Goal: Task Accomplishment & Management: Manage account settings

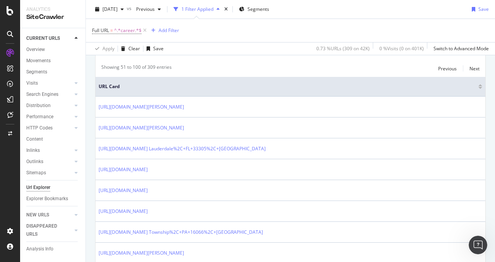
scroll to position [1186, 0]
click at [36, 98] on div "AlertPanel" at bounding box center [41, 101] width 25 height 8
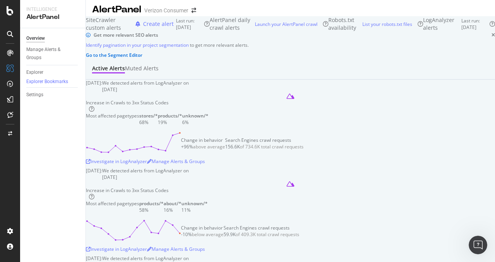
scroll to position [2, 0]
click at [35, 52] on div "Manage Alerts & Groups" at bounding box center [49, 54] width 46 height 16
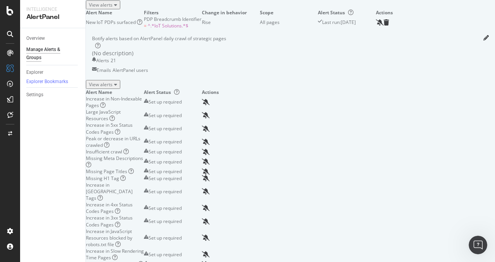
scroll to position [113, 0]
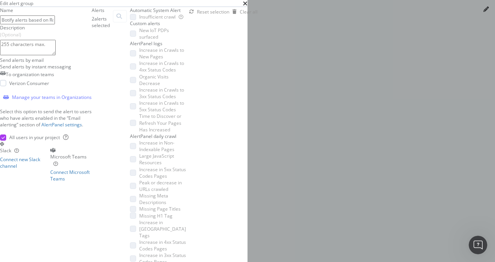
scroll to position [271, 0]
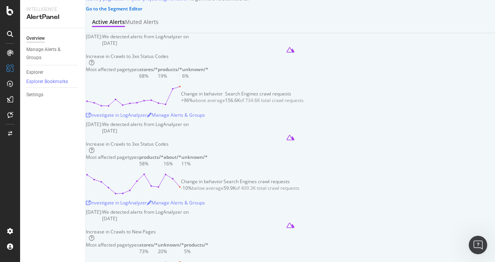
scroll to position [49, 0]
click at [39, 48] on div "Manage Alerts & Groups" at bounding box center [49, 54] width 46 height 16
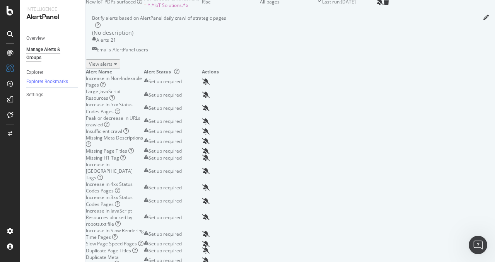
scroll to position [113, 0]
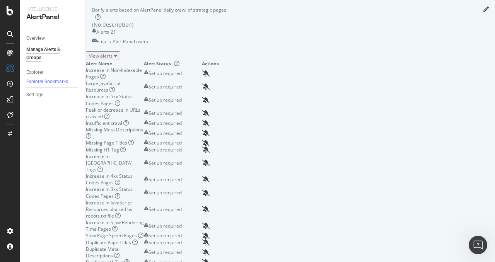
click at [47, 51] on div "Manage Alerts & Groups" at bounding box center [49, 54] width 46 height 16
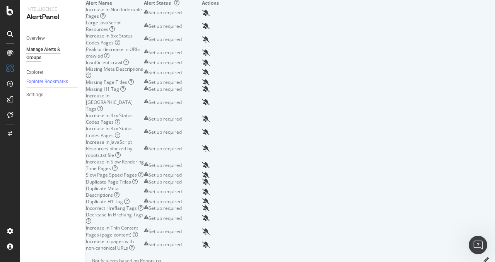
scroll to position [173, 0]
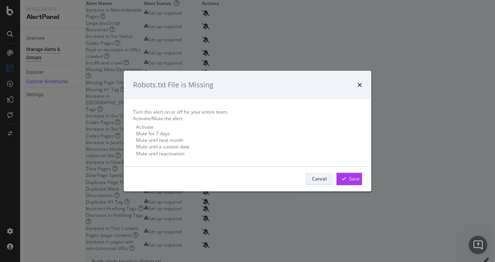
click at [316, 182] on div "Cancel" at bounding box center [319, 179] width 15 height 7
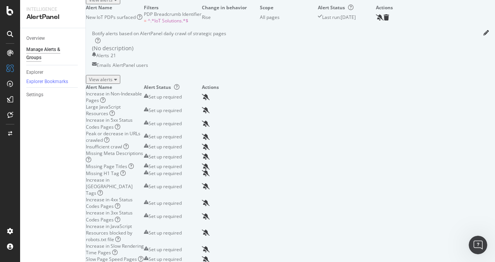
scroll to position [89, 0]
click at [117, 83] on div "View alerts" at bounding box center [103, 80] width 28 height 7
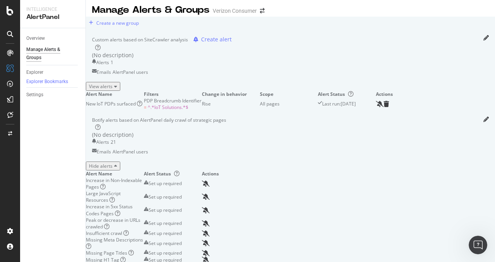
scroll to position [0, 0]
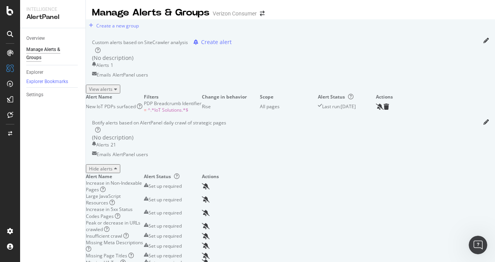
click at [117, 93] on div "View alerts" at bounding box center [103, 89] width 28 height 7
click at [484, 43] on icon "pencil" at bounding box center [486, 40] width 5 height 5
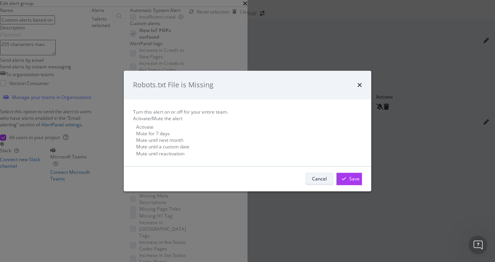
click at [312, 182] on div "Cancel" at bounding box center [319, 179] width 15 height 7
click at [358, 82] on icon "times" at bounding box center [360, 85] width 5 height 6
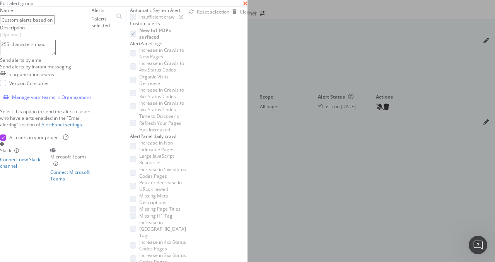
click at [248, 7] on icon "times" at bounding box center [245, 3] width 5 height 6
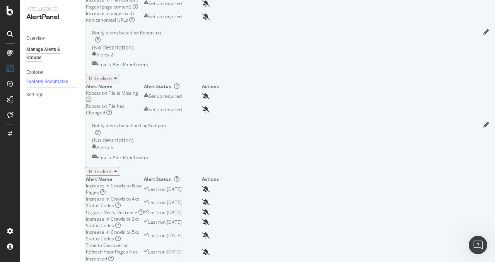
scroll to position [524, 0]
click at [182, 99] on div "Set up required" at bounding box center [165, 96] width 33 height 7
drag, startPoint x: 176, startPoint y: 49, endPoint x: 454, endPoint y: 50, distance: 278.3
click at [454, 44] on div "Botify alerts based on Robots.txt" at bounding box center [290, 36] width 397 height 14
click at [484, 35] on icon "pencil" at bounding box center [486, 31] width 5 height 5
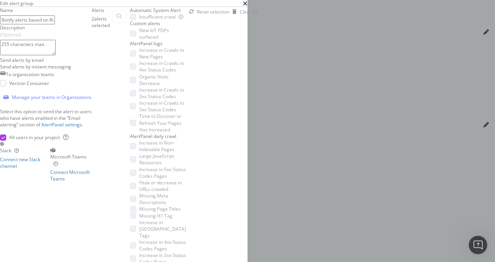
scroll to position [271, 0]
click at [56, 55] on textarea "Description (Optional)" at bounding box center [28, 47] width 56 height 15
click at [6, 86] on div "modal" at bounding box center [3, 83] width 6 height 6
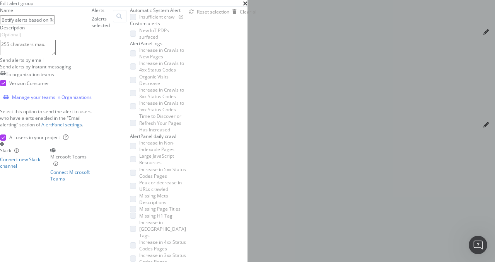
click at [6, 86] on div "modal" at bounding box center [3, 83] width 6 height 6
click at [65, 141] on div "To organization teams Verizon Consumer Manage your teams in Organizations Selec…" at bounding box center [46, 105] width 92 height 71
click at [55, 128] on link "AlertPanel settings" at bounding box center [61, 125] width 41 height 7
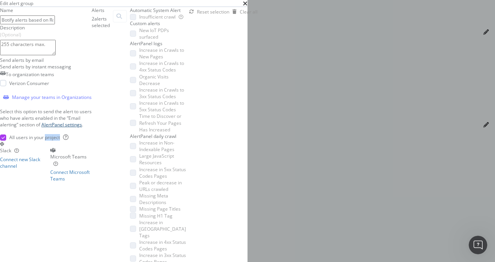
scroll to position [271, 0]
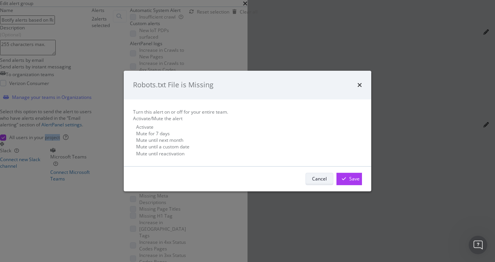
click at [312, 182] on div "Cancel" at bounding box center [319, 179] width 15 height 7
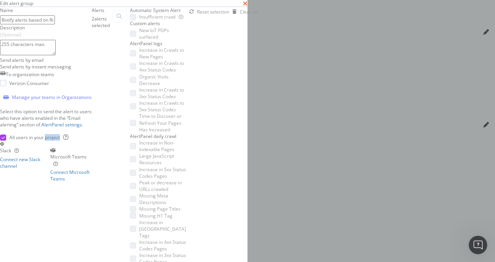
click at [248, 7] on icon "times" at bounding box center [245, 3] width 5 height 6
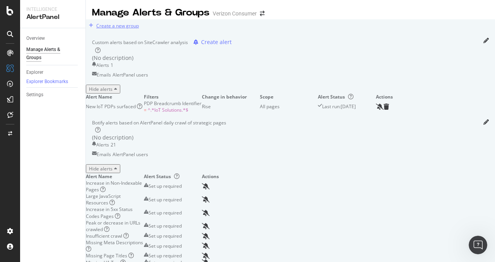
click at [121, 29] on div "Create a new group" at bounding box center [117, 25] width 43 height 7
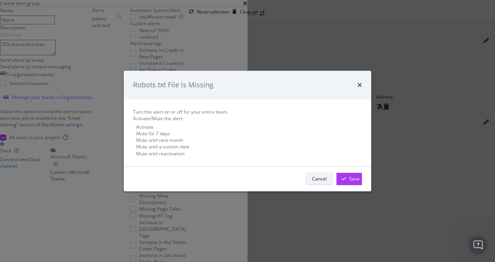
click at [312, 182] on div "Cancel" at bounding box center [319, 179] width 15 height 7
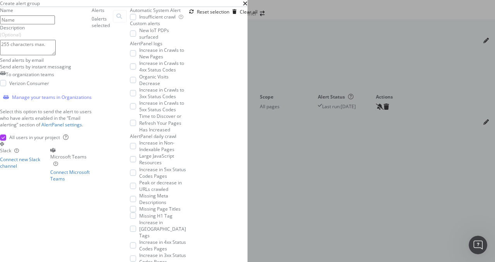
click at [248, 7] on div "Create alert group" at bounding box center [124, 3] width 248 height 7
click at [248, 7] on icon "times" at bounding box center [245, 3] width 5 height 6
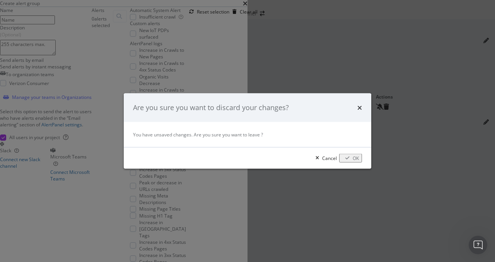
click at [346, 158] on div "modal" at bounding box center [348, 158] width 10 height 5
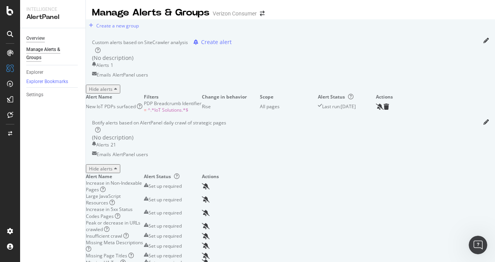
click at [40, 37] on div "Overview" at bounding box center [35, 38] width 19 height 8
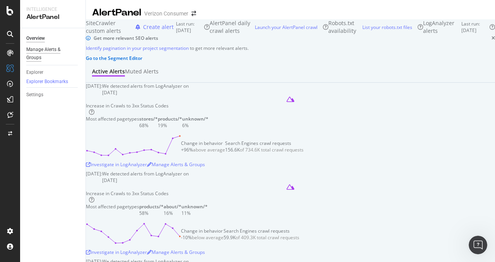
click at [39, 56] on div "Manage Alerts & Groups" at bounding box center [49, 54] width 46 height 16
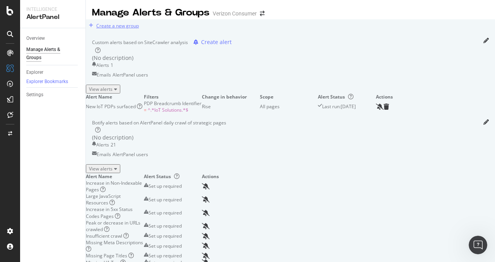
click at [123, 31] on div "Create a new group" at bounding box center [112, 26] width 53 height 12
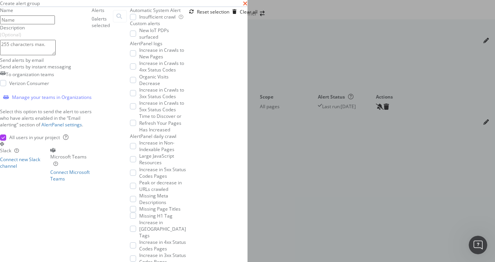
click at [248, 7] on icon "times" at bounding box center [245, 3] width 5 height 6
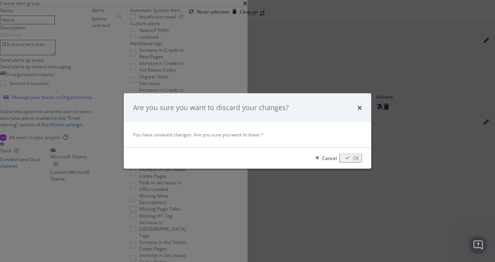
click at [353, 157] on div "OK" at bounding box center [356, 158] width 6 height 7
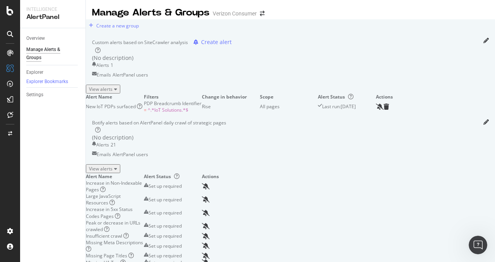
click at [117, 172] on div "View alerts" at bounding box center [103, 169] width 28 height 7
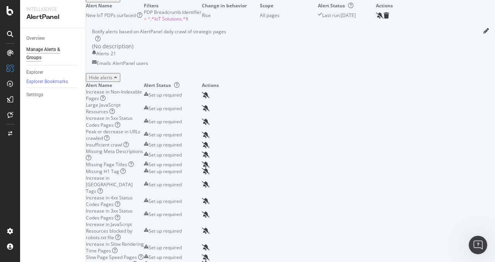
scroll to position [101, 0]
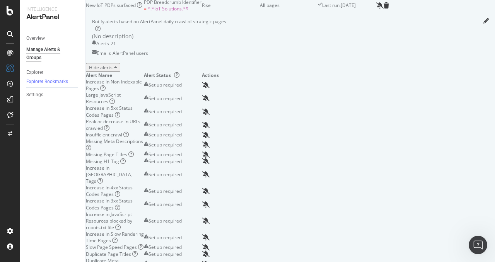
click at [457, 33] on div "Botify alerts based on AlertPanel daily crawl of strategic pages" at bounding box center [290, 25] width 397 height 14
click at [484, 24] on icon "pencil" at bounding box center [486, 20] width 5 height 5
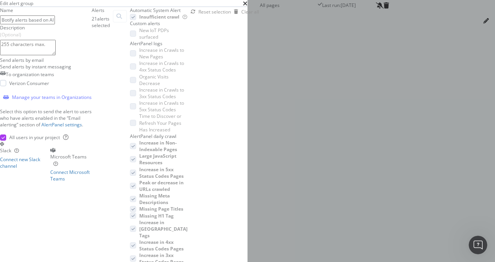
scroll to position [271, 0]
click at [248, 7] on icon "times" at bounding box center [245, 3] width 5 height 6
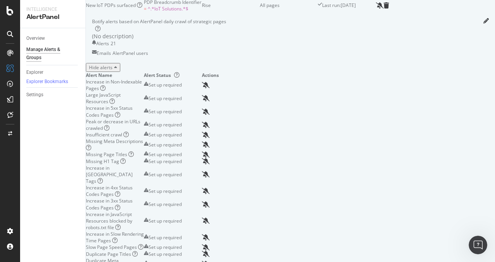
scroll to position [0, 0]
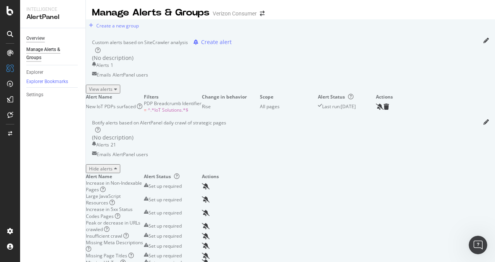
click at [39, 38] on div "Overview" at bounding box center [35, 38] width 19 height 8
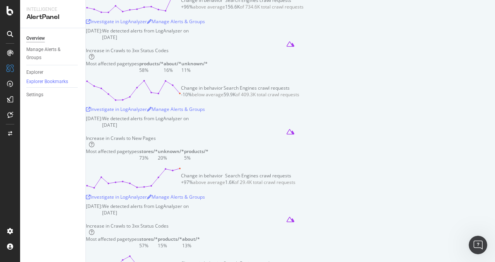
scroll to position [87, 0]
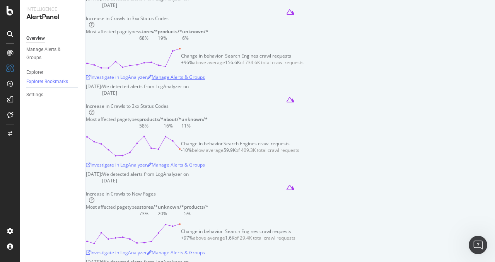
click at [205, 83] on div "Manage Alerts & Groups" at bounding box center [176, 77] width 58 height 12
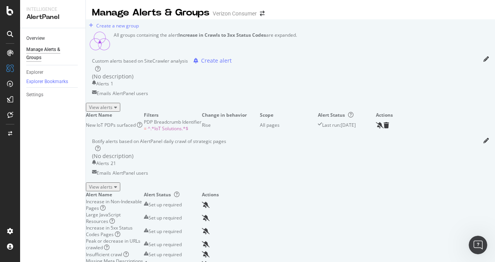
click at [49, 40] on link "Overview" at bounding box center [53, 38] width 54 height 8
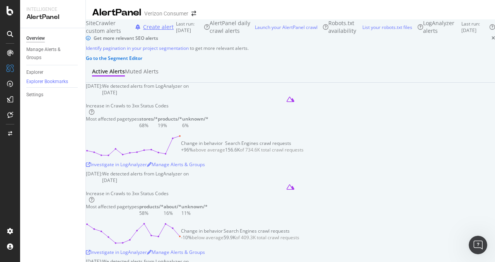
click at [174, 31] on div "Create alert" at bounding box center [158, 27] width 31 height 8
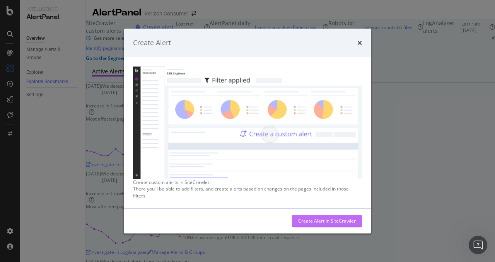
click at [319, 220] on div "Create Alert in SiteCrawler" at bounding box center [327, 221] width 58 height 7
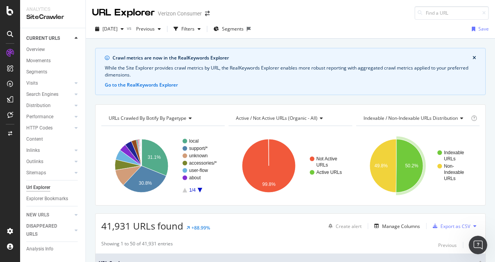
click at [471, 57] on button "close banner" at bounding box center [474, 58] width 7 height 10
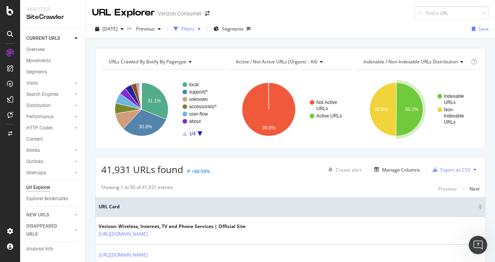
click at [195, 27] on div "Filters" at bounding box center [188, 29] width 13 height 7
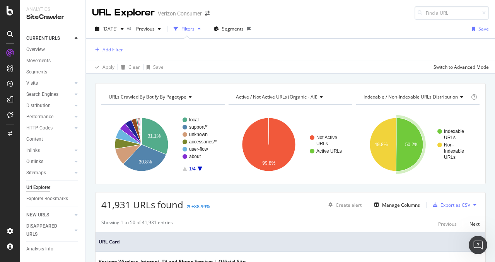
click at [113, 48] on div "Add Filter" at bounding box center [113, 49] width 21 height 7
type input "/"
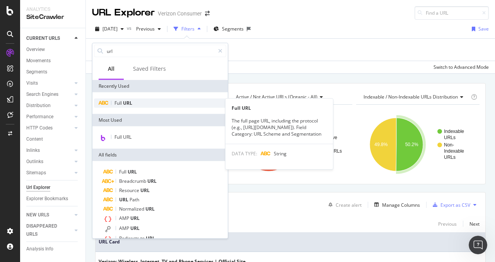
type input "url"
click at [137, 103] on div "Full URL" at bounding box center [160, 103] width 132 height 9
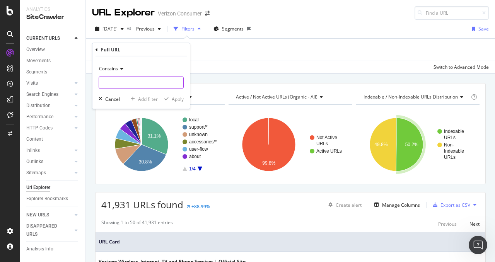
click at [136, 81] on input "text" at bounding box center [141, 83] width 84 height 12
type input "/about/"
click at [182, 102] on div "Apply" at bounding box center [178, 99] width 12 height 7
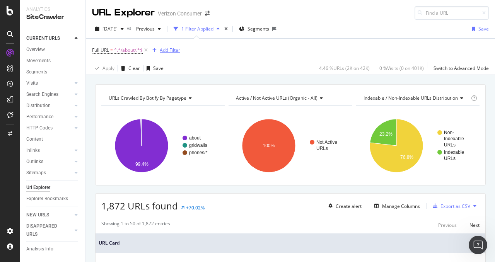
click at [173, 51] on div "Add Filter" at bounding box center [170, 50] width 21 height 7
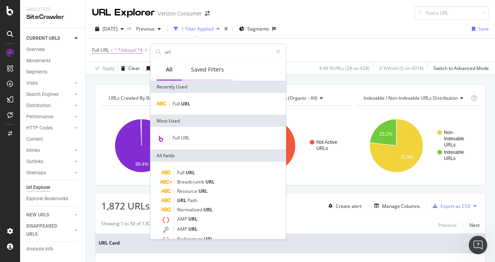
scroll to position [1206, 0]
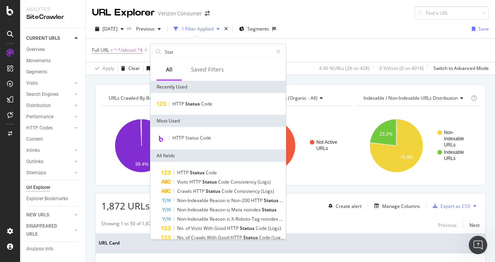
type input "Stat"
click at [204, 109] on div "HTTP Status Code" at bounding box center [218, 104] width 135 height 22
click at [196, 101] on span "Status" at bounding box center [193, 104] width 16 height 7
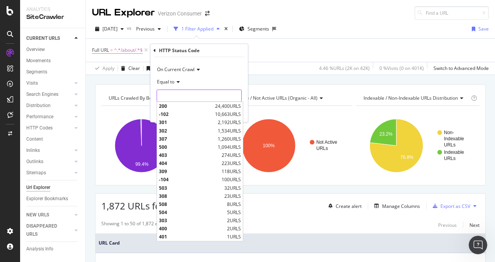
click at [188, 98] on input "number" at bounding box center [199, 96] width 85 height 12
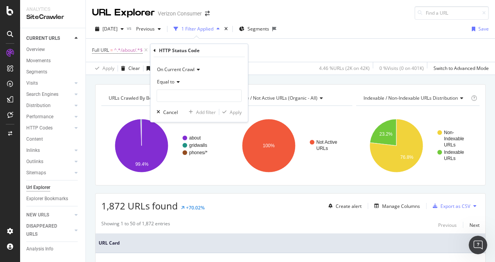
click at [175, 81] on icon at bounding box center [177, 82] width 5 height 5
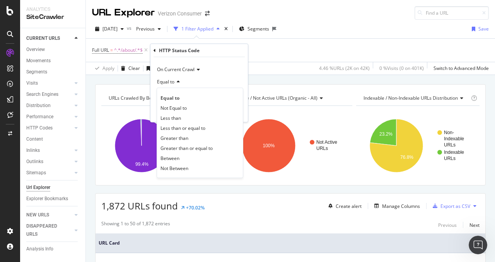
click at [286, 61] on div "Full URL = ^.*/about/.*$ Add Filter" at bounding box center [290, 50] width 397 height 23
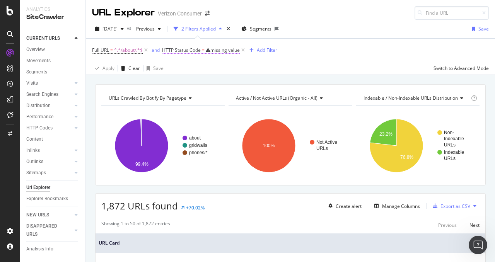
click at [184, 49] on span "HTTP Status Code" at bounding box center [181, 50] width 39 height 7
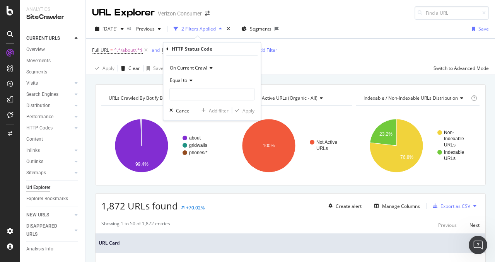
click at [166, 43] on div "HTTP Status Code On Current Crawl Equal to Cancel Add filter Apply" at bounding box center [212, 82] width 98 height 78
click at [168, 47] on icon at bounding box center [167, 48] width 2 height 5
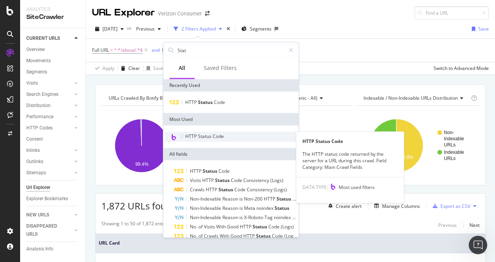
scroll to position [1186, 0]
click at [207, 134] on span "HTTP Status Code" at bounding box center [204, 136] width 39 height 7
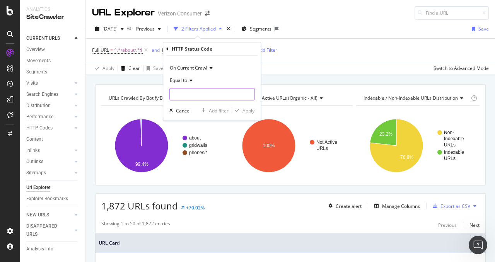
click at [194, 92] on input "number" at bounding box center [212, 94] width 85 height 12
click at [180, 79] on span "Equal to" at bounding box center [178, 80] width 17 height 7
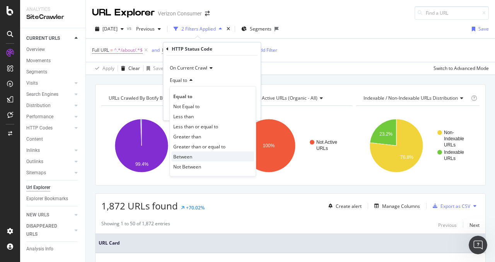
click at [188, 156] on span "Between" at bounding box center [182, 156] width 19 height 7
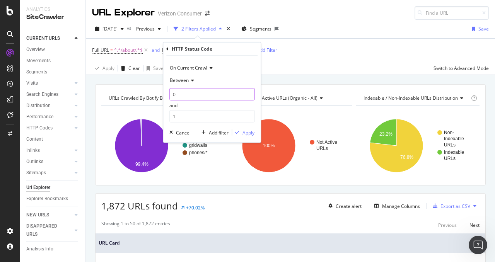
drag, startPoint x: 186, startPoint y: 95, endPoint x: 152, endPoint y: 89, distance: 34.2
click at [152, 89] on body "Analytics SiteCrawler CURRENT URLS Overview Movements Segments Visits Analysis …" at bounding box center [247, 131] width 495 height 262
type input "400"
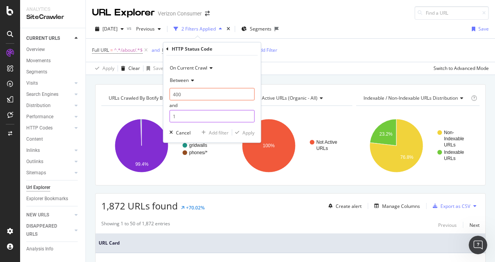
click at [183, 113] on input "1" at bounding box center [212, 116] width 85 height 12
type input "405"
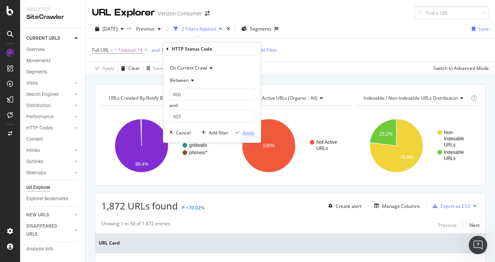
click at [251, 135] on div "Apply" at bounding box center [249, 132] width 12 height 7
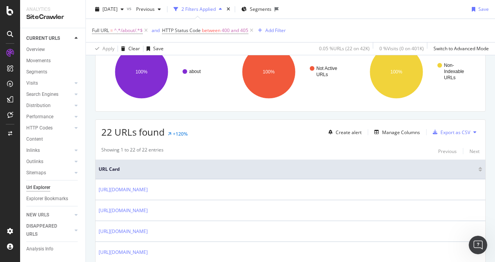
scroll to position [74, 0]
click at [347, 133] on div "Create alert" at bounding box center [349, 133] width 26 height 7
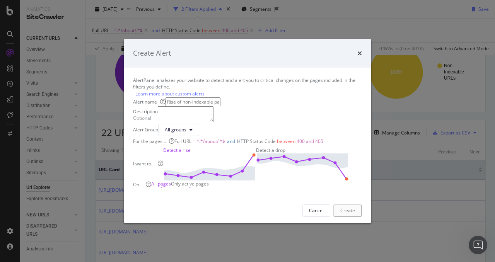
click at [221, 98] on input "modal" at bounding box center [193, 102] width 55 height 9
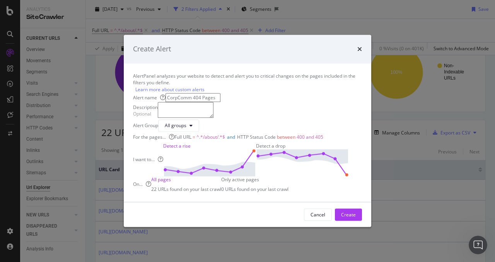
type input "CorpComm 404 Pages"
click at [214, 103] on textarea "modal" at bounding box center [186, 110] width 56 height 15
type textarea "Pages returning a 4XX status code"
click at [199, 132] on button "All groups" at bounding box center [178, 126] width 41 height 12
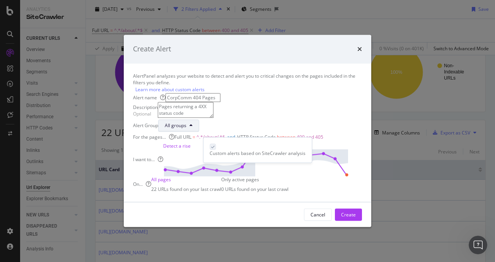
click at [187, 129] on div "All groups" at bounding box center [176, 126] width 22 height 7
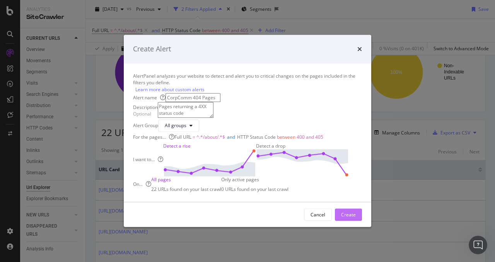
click at [349, 221] on button "Create" at bounding box center [348, 215] width 27 height 12
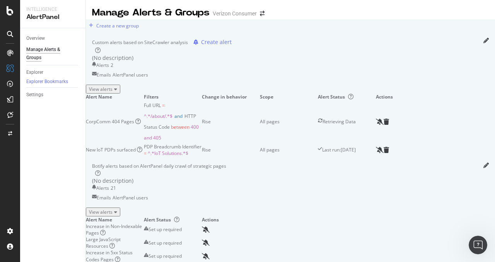
click at [117, 93] on div "View alerts" at bounding box center [103, 89] width 28 height 7
click at [34, 40] on div "Overview" at bounding box center [35, 38] width 19 height 8
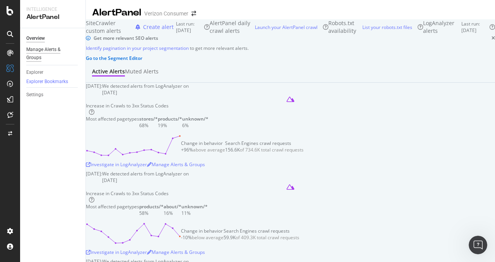
click at [36, 55] on div "Manage Alerts & Groups" at bounding box center [49, 54] width 46 height 16
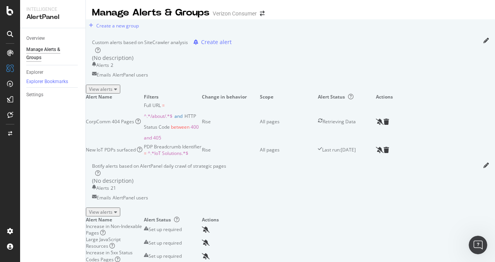
click at [117, 93] on div "View alerts" at bounding box center [103, 89] width 28 height 7
click at [389, 125] on icon "trash" at bounding box center [386, 122] width 5 height 6
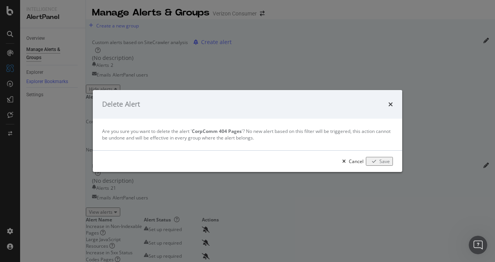
click at [384, 162] on div "Save" at bounding box center [385, 161] width 10 height 7
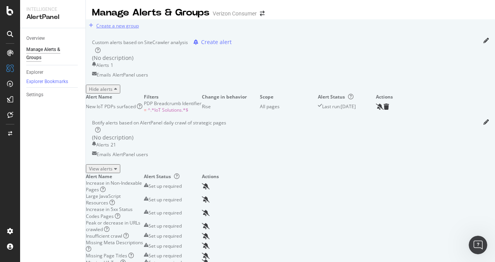
click at [122, 29] on div "Create a new group" at bounding box center [117, 25] width 43 height 7
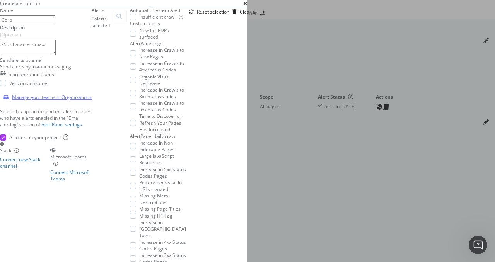
type input "Corp"
click at [91, 101] on div "Manage your teams in Organizations" at bounding box center [52, 97] width 80 height 7
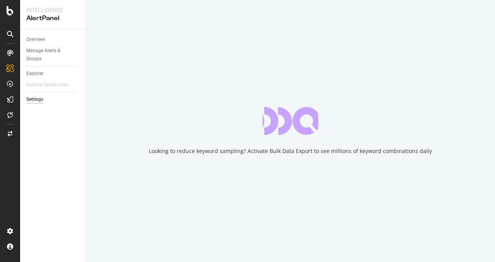
select select "02"
select select "45"
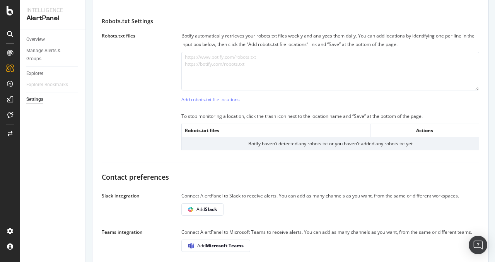
scroll to position [274, 0]
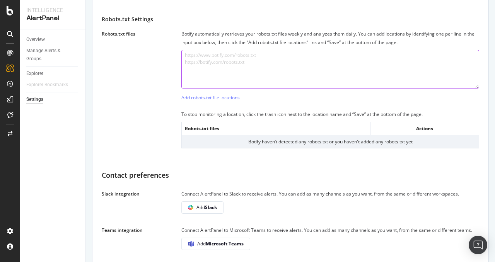
click at [236, 64] on textarea at bounding box center [331, 69] width 298 height 39
paste textarea "https://www.verizon.com/robots.txt"
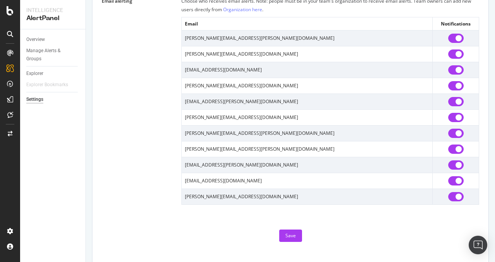
scroll to position [562, 0]
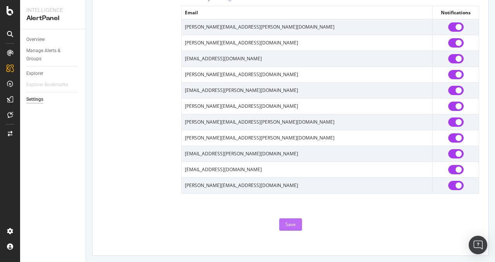
type textarea "https://www.verizon.com/robots.txt"
click at [293, 227] on button "Save" at bounding box center [290, 225] width 23 height 12
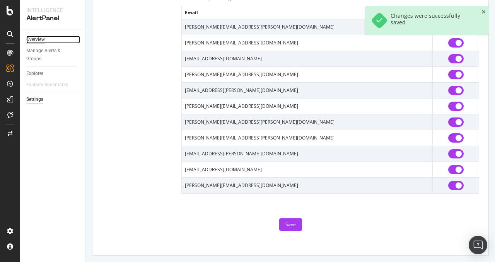
click at [37, 41] on div "Overview" at bounding box center [35, 40] width 19 height 8
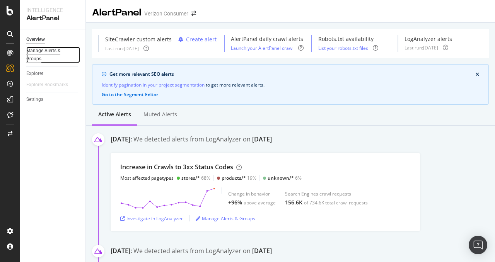
drag, startPoint x: 45, startPoint y: 50, endPoint x: 62, endPoint y: 50, distance: 17.0
click at [45, 50] on div "Manage Alerts & Groups" at bounding box center [49, 55] width 46 height 16
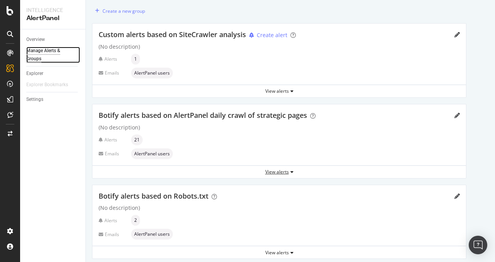
scroll to position [113, 0]
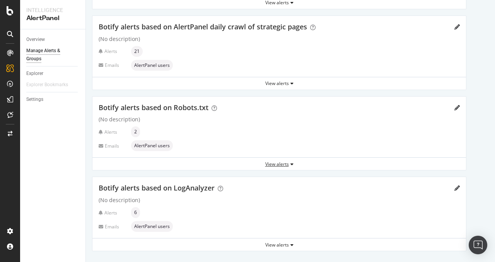
click at [283, 163] on div "View alerts" at bounding box center [280, 164] width 374 height 7
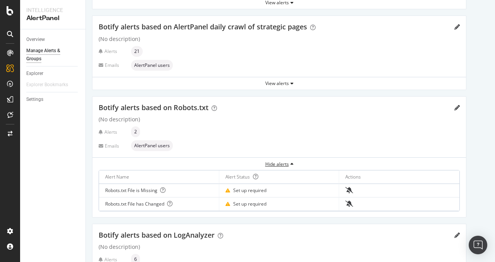
scroll to position [114, 0]
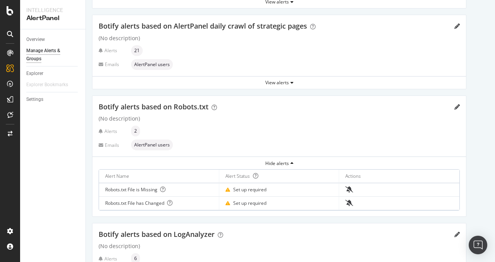
click at [462, 106] on div "Botify alerts based on Robots.txt (No description) Alerts 2 Emails AlertPanel u…" at bounding box center [280, 126] width 374 height 61
click at [458, 105] on icon "pencil" at bounding box center [457, 107] width 5 height 5
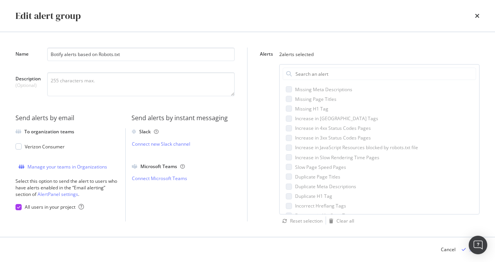
scroll to position [271, 0]
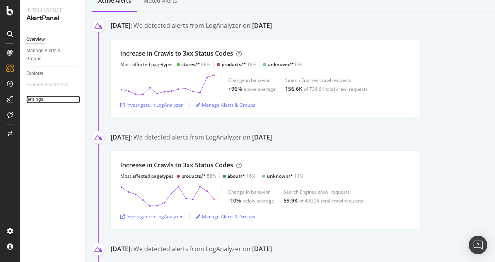
click at [47, 99] on link "Settings" at bounding box center [53, 100] width 54 height 8
select select "02"
select select "45"
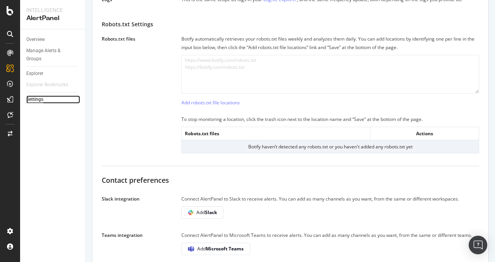
scroll to position [250, 0]
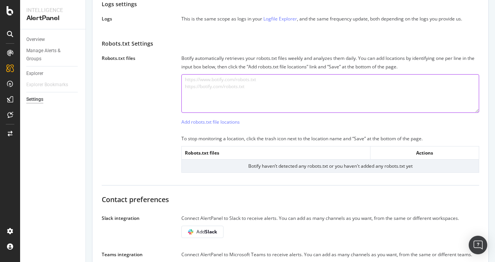
click at [212, 98] on textarea at bounding box center [331, 93] width 298 height 39
paste textarea "https://www.verizon.com/robots.txt"
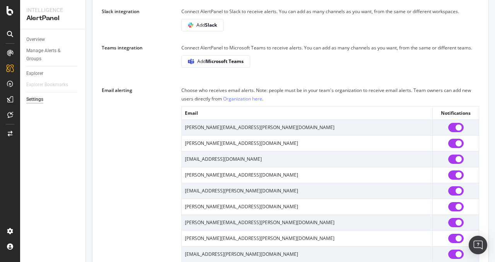
scroll to position [562, 0]
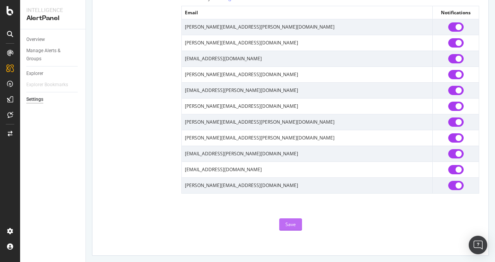
type textarea "https://www.verizon.com/robots.txt"
click at [286, 219] on div "Save" at bounding box center [291, 225] width 10 height 12
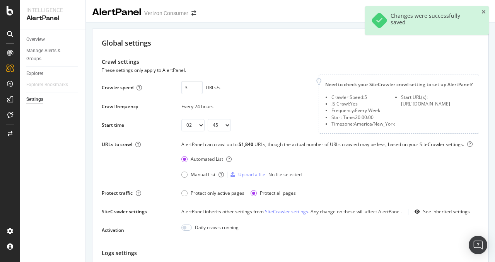
scroll to position [0, 0]
click at [35, 97] on div "Settings" at bounding box center [34, 100] width 17 height 8
select select "02"
select select "45"
click at [36, 55] on div "Manage Alerts & Groups" at bounding box center [49, 55] width 46 height 16
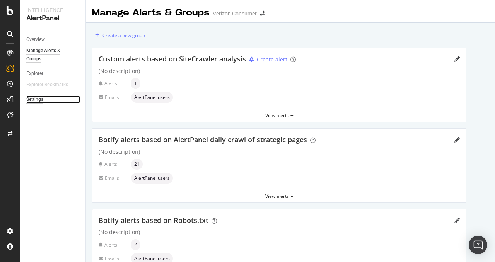
click at [39, 100] on div "Settings" at bounding box center [34, 100] width 17 height 8
select select "02"
select select "45"
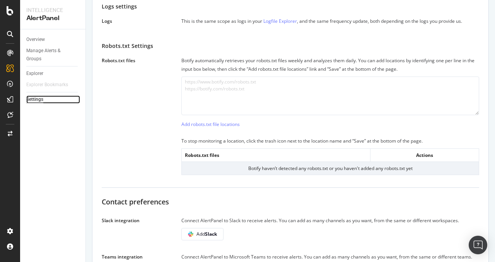
scroll to position [246, 0]
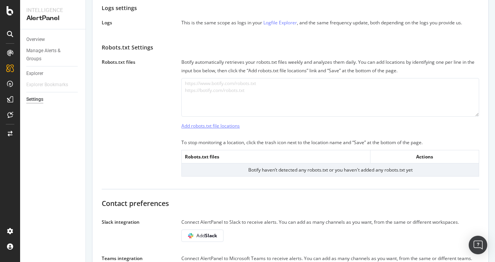
click at [221, 129] on div "Add robots.txt file locations" at bounding box center [211, 126] width 58 height 7
click at [209, 129] on div "Add robots.txt file locations" at bounding box center [211, 126] width 58 height 7
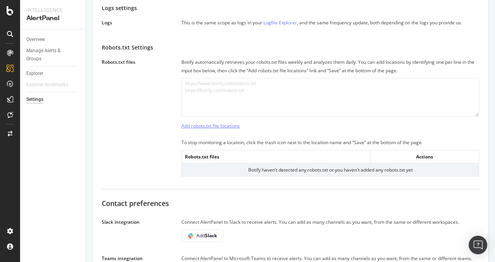
click at [209, 129] on div "Add robots.txt file locations" at bounding box center [211, 126] width 58 height 7
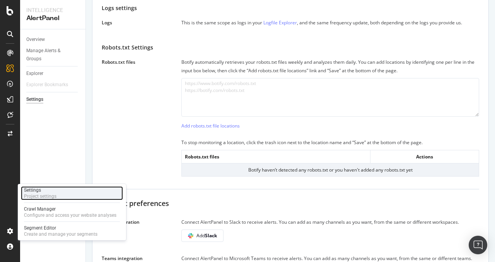
click at [67, 199] on div "Settings Project settings" at bounding box center [72, 194] width 102 height 14
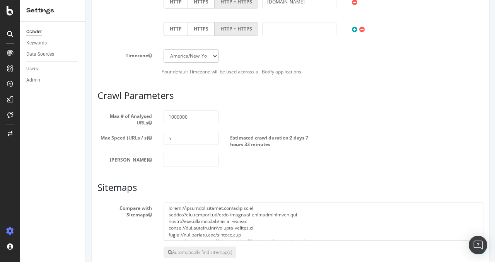
scroll to position [572, 0]
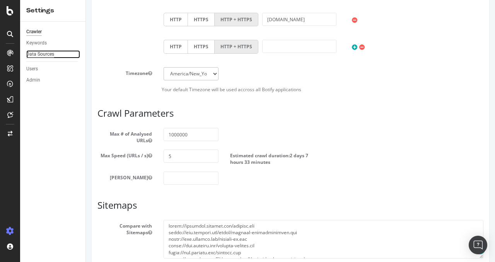
click at [49, 52] on div "Data Sources" at bounding box center [40, 54] width 28 height 8
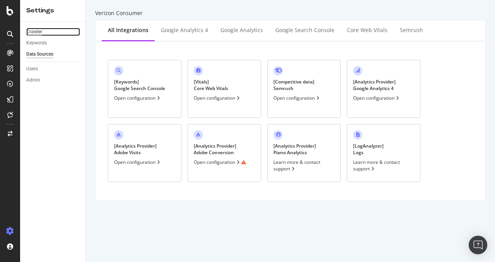
click at [39, 31] on div "Crawler" at bounding box center [34, 32] width 16 height 8
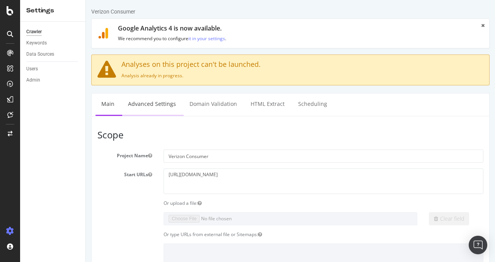
click at [161, 108] on link "Advanced Settings" at bounding box center [152, 104] width 60 height 21
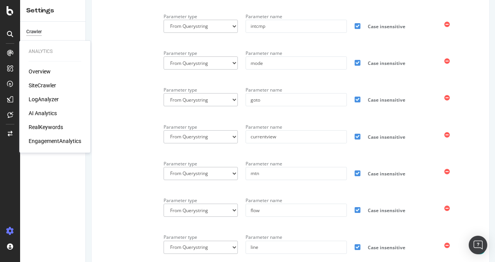
scroll to position [840, 0]
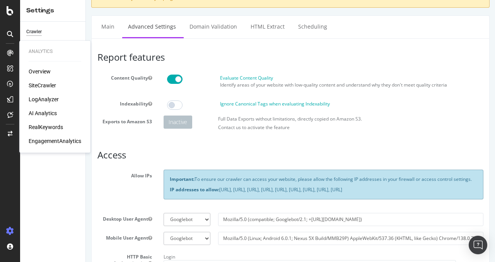
scroll to position [0, 0]
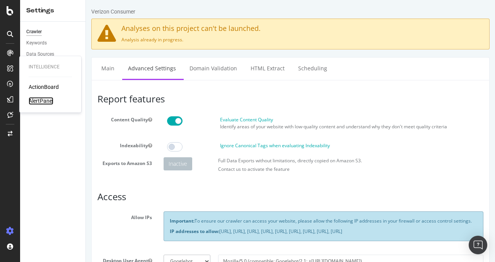
click at [39, 101] on div "AlertPanel" at bounding box center [41, 101] width 25 height 8
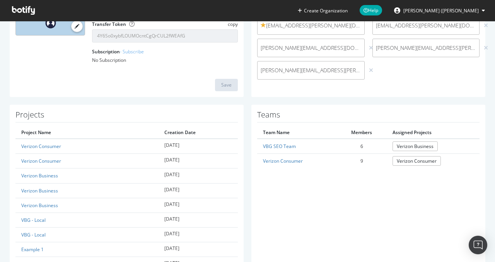
scroll to position [212, 0]
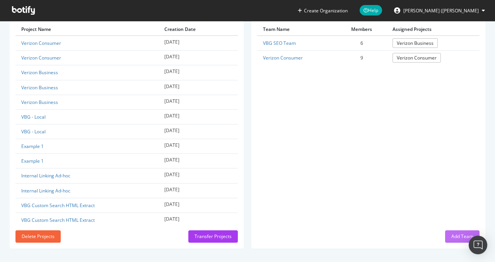
click at [456, 233] on div "Add Team" at bounding box center [463, 236] width 22 height 7
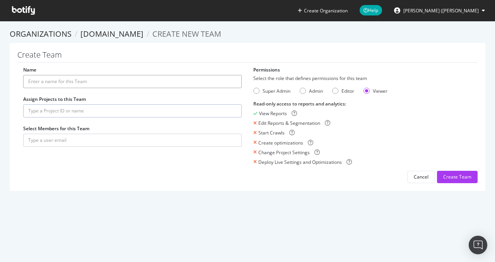
click at [91, 86] on input "Name" at bounding box center [132, 81] width 219 height 13
type input "Corporate Communications"
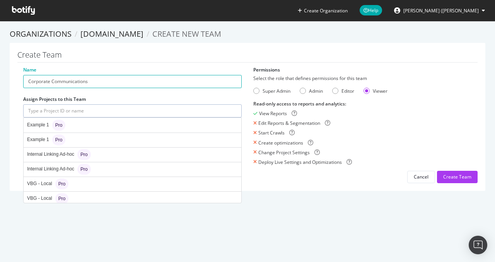
click at [72, 108] on input "text" at bounding box center [132, 111] width 219 height 13
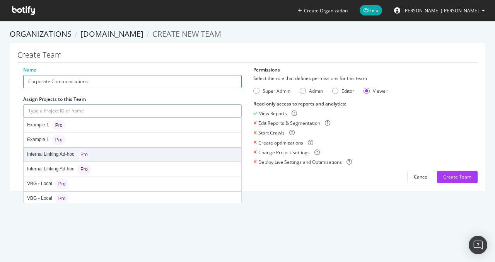
scroll to position [103, 0]
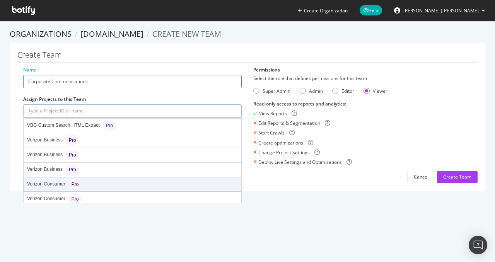
click at [129, 181] on div "Verizon Consumer Pro" at bounding box center [132, 185] width 217 height 14
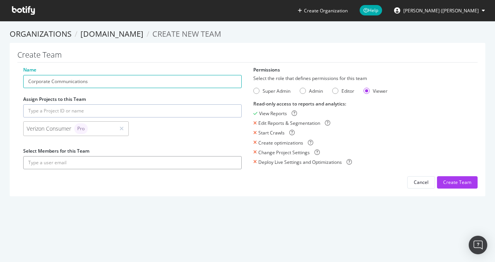
click at [84, 159] on input "text" at bounding box center [132, 162] width 219 height 13
type input "g"
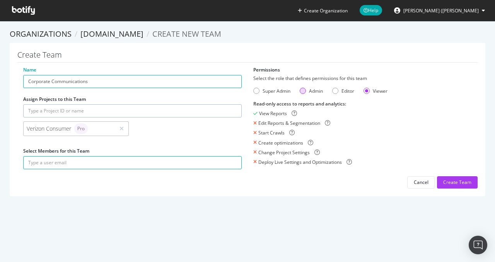
click at [300, 91] on div "Admin" at bounding box center [303, 91] width 6 height 6
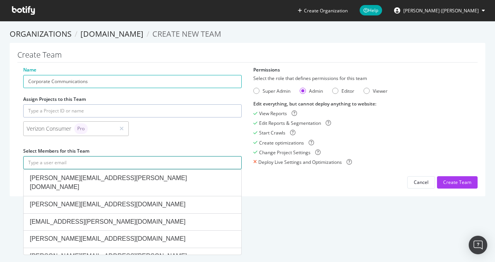
click at [99, 166] on input "text" at bounding box center [132, 162] width 219 height 13
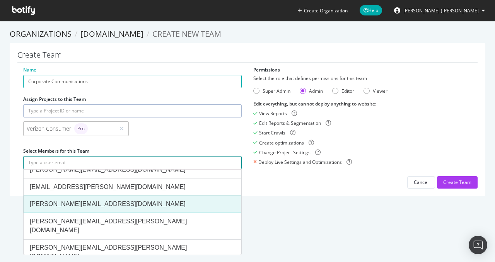
scroll to position [0, 0]
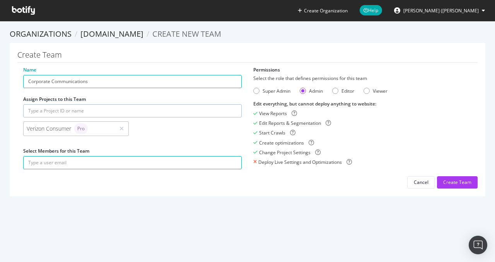
click at [176, 137] on div "Verizon Consumer Pro" at bounding box center [132, 131] width 226 height 19
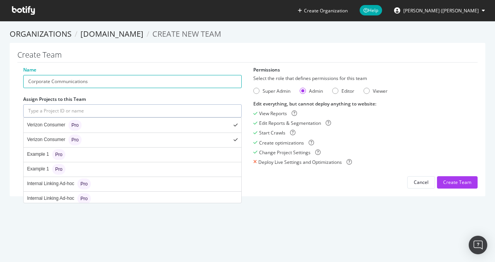
click at [108, 111] on input "text" at bounding box center [132, 111] width 219 height 13
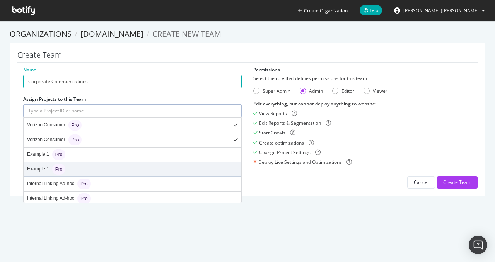
scroll to position [103, 0]
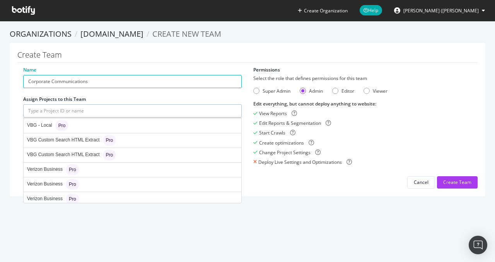
click at [17, 119] on div "Name Corporate Communications Assign Projects to this Team Verizon Consumer Pro…" at bounding box center [132, 122] width 230 height 111
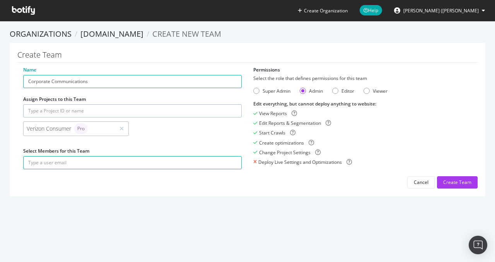
click at [77, 113] on input "text" at bounding box center [132, 111] width 219 height 13
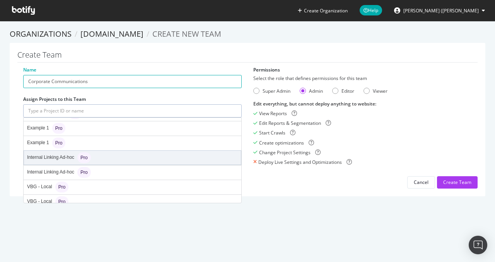
scroll to position [0, 0]
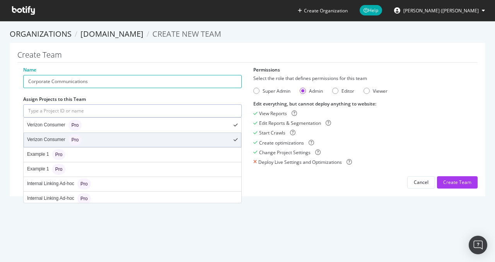
click at [115, 143] on div "Verizon Consumer Pro" at bounding box center [132, 140] width 217 height 14
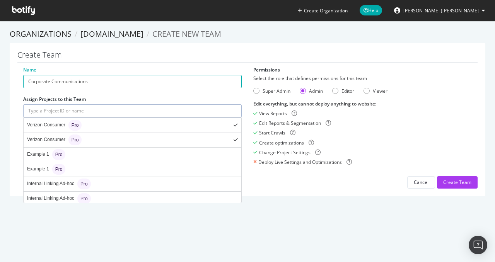
click at [138, 137] on div "Verizon Consumer Pro" at bounding box center [132, 140] width 217 height 14
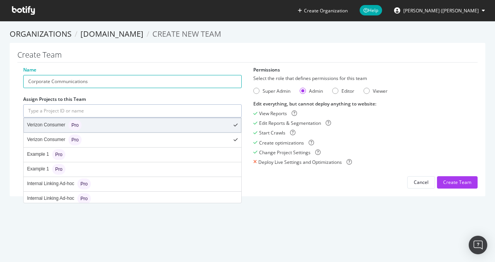
click at [145, 125] on div "Verizon Consumer Pro" at bounding box center [132, 125] width 217 height 14
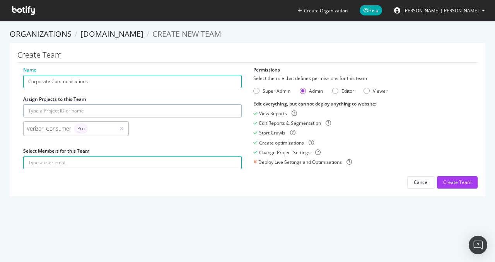
click at [1, 139] on section "Organizations [DOMAIN_NAME] Create new Team Create Team Name Corporate Communic…" at bounding box center [247, 116] width 495 height 191
click at [451, 183] on div "Create Team" at bounding box center [458, 182] width 28 height 7
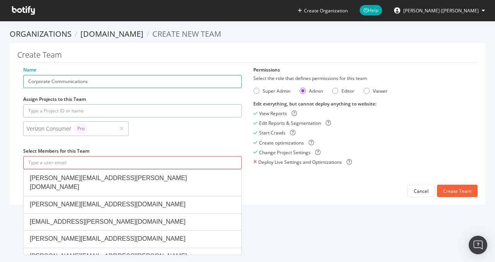
click at [72, 166] on input "text" at bounding box center [132, 162] width 219 height 13
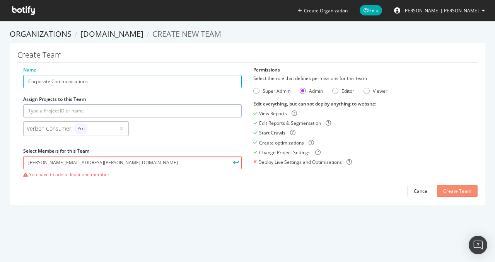
click at [459, 191] on div "Create Team" at bounding box center [458, 191] width 28 height 7
click at [154, 165] on input "[PERSON_NAME][EMAIL_ADDRESS][PERSON_NAME][DOMAIN_NAME]" at bounding box center [132, 162] width 219 height 13
type input "g"
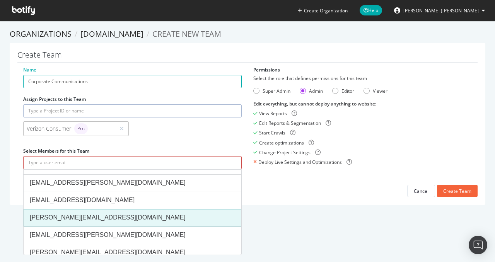
scroll to position [153, 0]
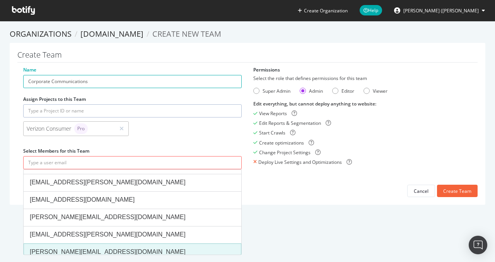
click at [139, 244] on li "[PERSON_NAME][EMAIL_ADDRESS][DOMAIN_NAME]" at bounding box center [133, 252] width 218 height 17
type input "[PERSON_NAME][EMAIL_ADDRESS][DOMAIN_NAME]"
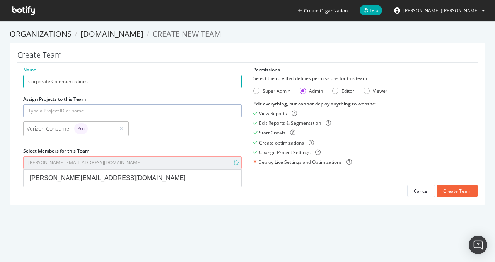
scroll to position [0, 0]
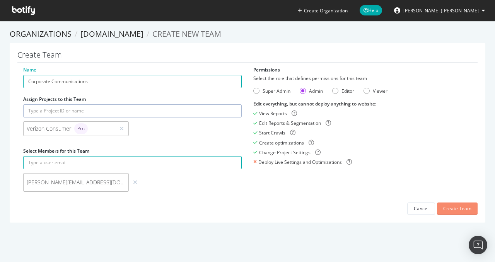
click at [458, 210] on div "Create Team" at bounding box center [458, 209] width 28 height 7
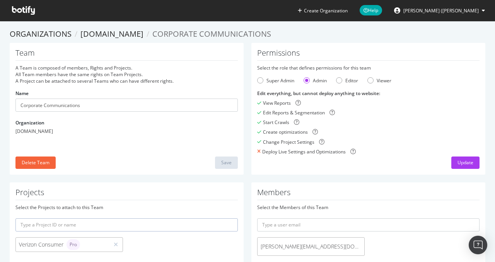
click at [488, 13] on button "[PERSON_NAME] ([PERSON_NAME]" at bounding box center [439, 10] width 103 height 12
click at [27, 12] on icon at bounding box center [23, 10] width 23 height 9
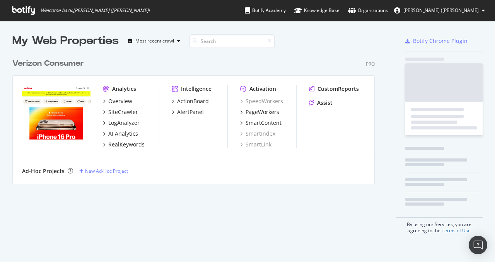
scroll to position [256, 483]
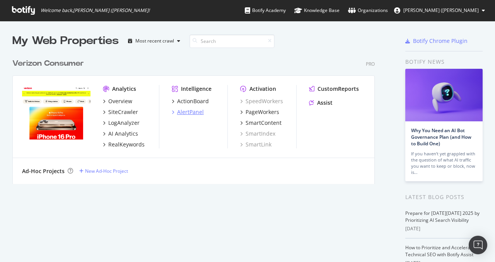
click at [184, 113] on div "AlertPanel" at bounding box center [190, 112] width 27 height 8
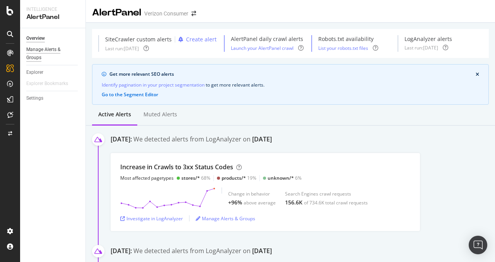
click at [45, 48] on div "Manage Alerts & Groups" at bounding box center [49, 54] width 46 height 16
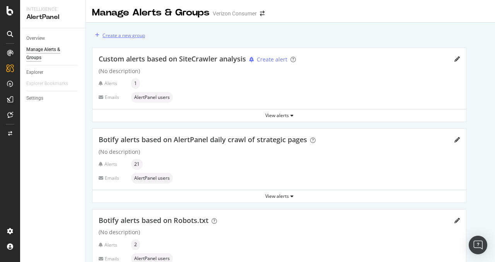
click at [135, 39] on div "Create a new group" at bounding box center [118, 35] width 53 height 12
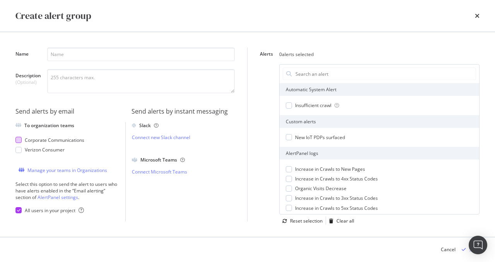
click at [19, 143] on div "modal" at bounding box center [18, 140] width 6 height 6
drag, startPoint x: 91, startPoint y: 62, endPoint x: 86, endPoint y: 57, distance: 7.4
click at [86, 57] on div "modal" at bounding box center [141, 55] width 188 height 15
click at [86, 57] on input "Name" at bounding box center [141, 55] width 188 height 14
drag, startPoint x: 116, startPoint y: 54, endPoint x: 77, endPoint y: 57, distance: 39.2
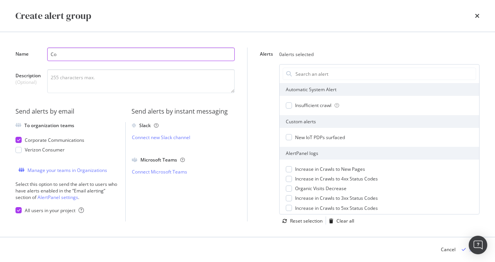
click at [77, 57] on input "Co" at bounding box center [141, 55] width 188 height 14
click at [104, 55] on input "Co" at bounding box center [141, 55] width 188 height 14
type input "Corporate Communication"
click at [480, 18] on div "Create alert group" at bounding box center [247, 16] width 495 height 32
click at [478, 18] on icon "times" at bounding box center [477, 16] width 5 height 6
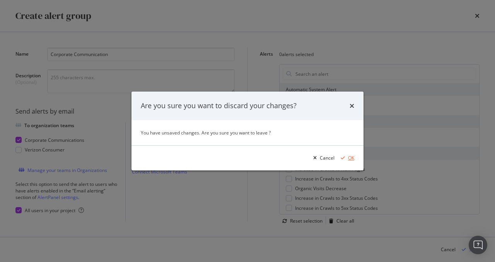
click at [345, 159] on icon "modal" at bounding box center [343, 158] width 4 height 5
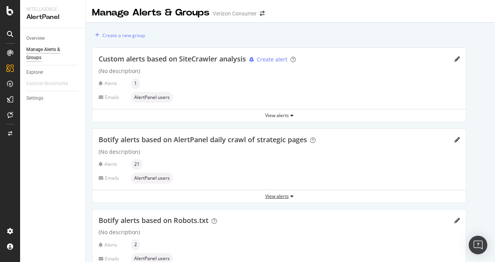
click at [288, 192] on div "View alerts" at bounding box center [280, 197] width 374 height 12
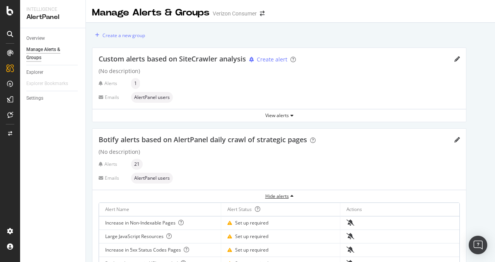
click at [276, 194] on div "Hide alerts" at bounding box center [280, 196] width 374 height 7
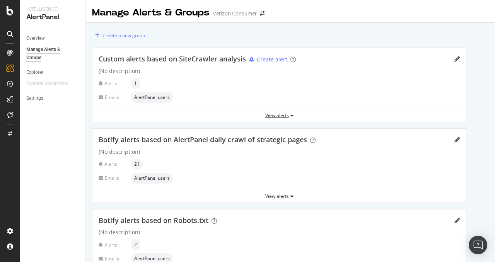
click at [279, 117] on div "View alerts" at bounding box center [280, 115] width 374 height 7
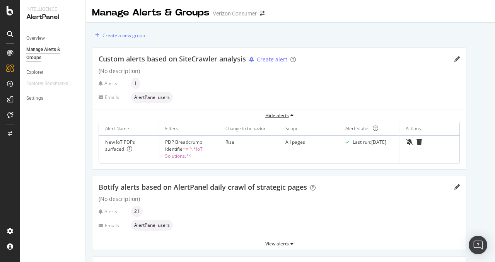
click at [279, 117] on div "Hide alerts" at bounding box center [280, 115] width 374 height 7
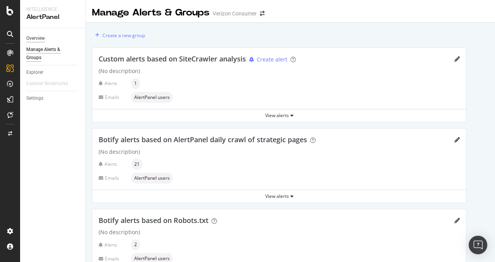
click at [43, 38] on div "Overview" at bounding box center [35, 38] width 19 height 8
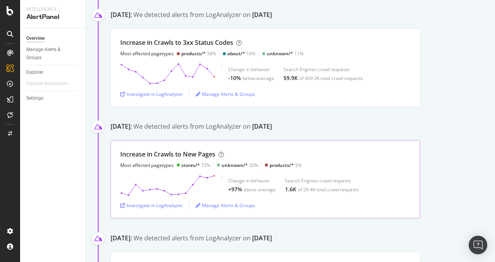
scroll to position [237, 0]
click at [51, 53] on div "Manage Alerts & Groups" at bounding box center [49, 54] width 46 height 16
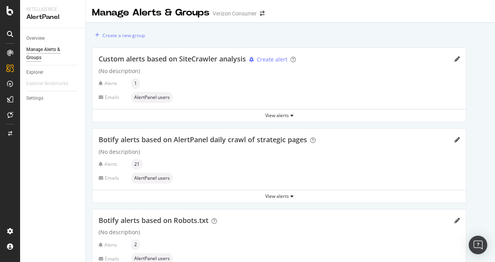
scroll to position [113, 0]
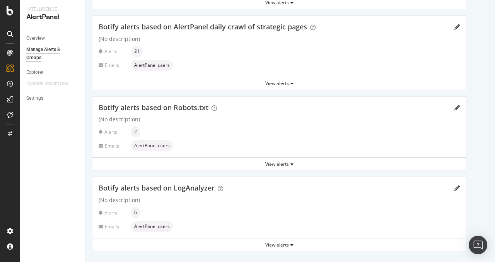
click at [277, 244] on div "View alerts" at bounding box center [280, 245] width 374 height 7
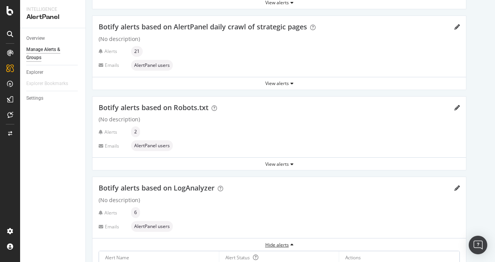
scroll to position [221, 0]
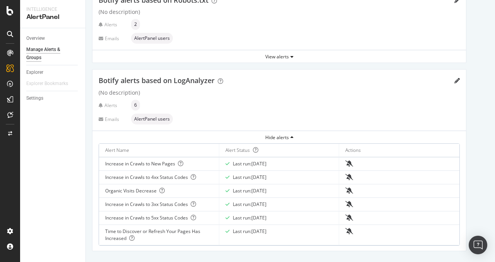
click at [124, 188] on div "Organic Visits Decrease" at bounding box center [159, 191] width 108 height 7
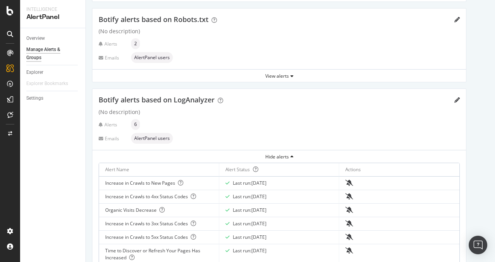
scroll to position [201, 0]
click at [456, 98] on icon "pencil" at bounding box center [457, 100] width 5 height 5
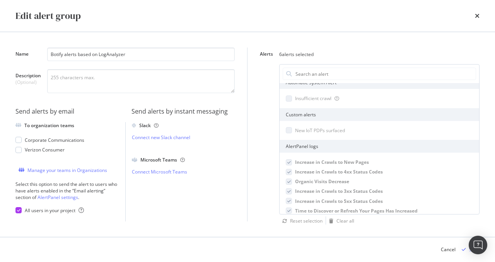
scroll to position [3, 0]
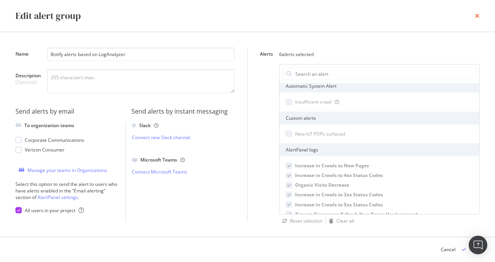
click at [478, 18] on icon "times" at bounding box center [477, 16] width 5 height 6
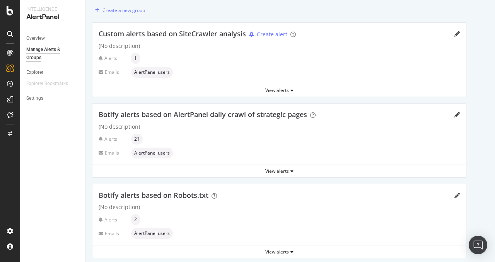
scroll to position [0, 0]
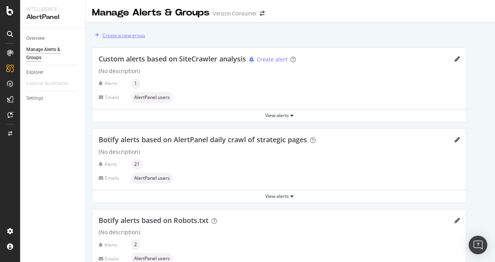
click at [130, 35] on div "Create a new group" at bounding box center [124, 35] width 43 height 7
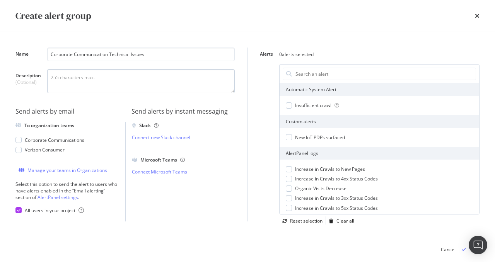
type input "Corporate Communication Technical Issues"
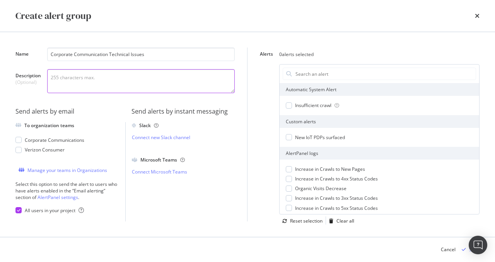
click at [113, 73] on textarea "Description (Optional)" at bounding box center [141, 81] width 188 height 24
type textarea "Quick technical wins"
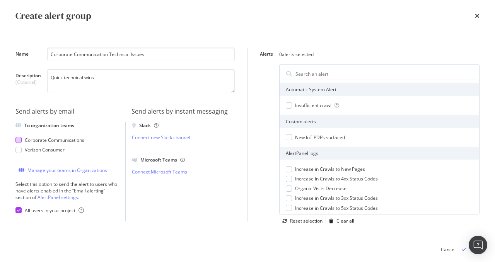
click at [19, 141] on div "modal" at bounding box center [18, 140] width 6 height 6
click at [16, 209] on div "modal" at bounding box center [18, 210] width 6 height 6
drag, startPoint x: 480, startPoint y: 247, endPoint x: 446, endPoint y: 230, distance: 38.4
click at [446, 230] on body "Intelligence AlertPanel Overview Manage Alerts & Groups Explorer Explorer Bookm…" at bounding box center [247, 131] width 495 height 262
click at [477, 244] on img "Open Intercom Messenger" at bounding box center [478, 245] width 10 height 10
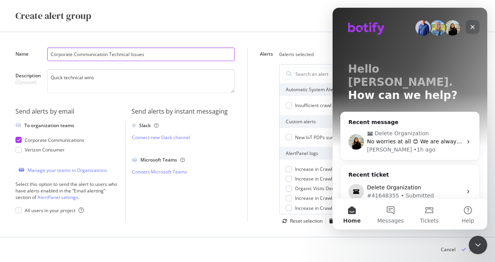
click at [470, 25] on icon "Close" at bounding box center [473, 27] width 6 height 6
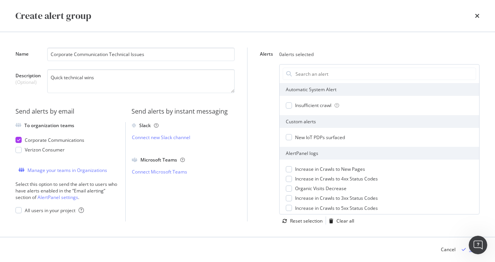
click at [467, 254] on div "Save" at bounding box center [469, 250] width 21 height 12
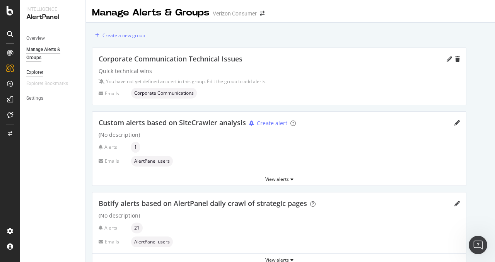
click at [41, 70] on div "Explorer" at bounding box center [34, 73] width 17 height 8
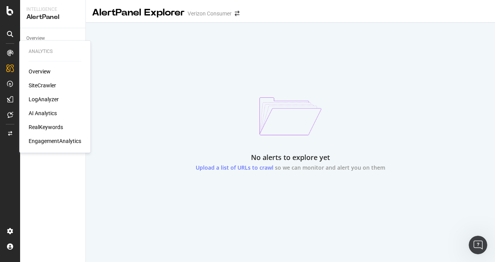
click at [46, 88] on div "SiteCrawler" at bounding box center [42, 86] width 27 height 8
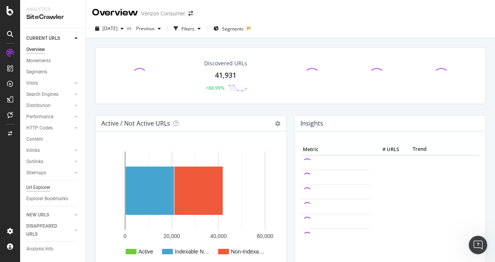
click at [43, 189] on div "Url Explorer" at bounding box center [38, 188] width 24 height 8
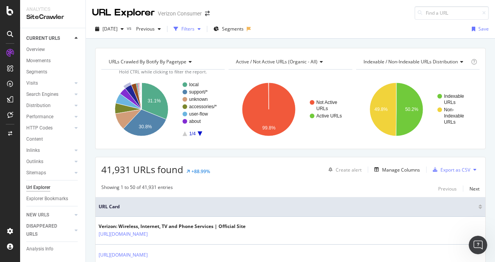
click at [195, 29] on div "Filters" at bounding box center [188, 29] width 13 height 7
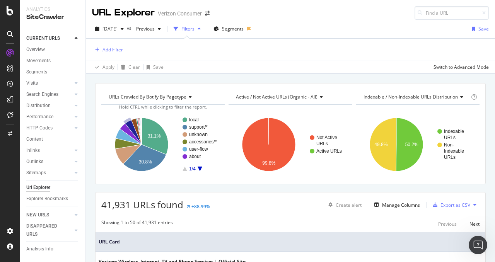
click at [116, 50] on div "Add Filter" at bounding box center [113, 49] width 21 height 7
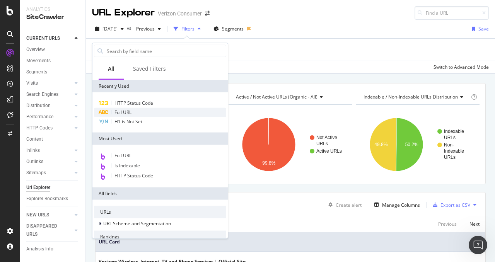
click at [129, 114] on span "Full URL" at bounding box center [123, 112] width 17 height 7
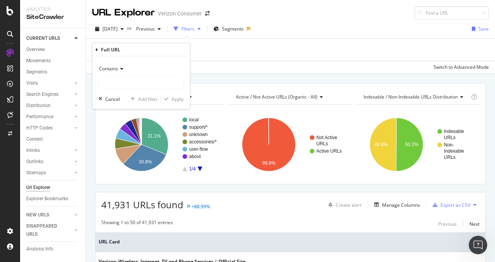
click at [122, 71] on icon at bounding box center [120, 69] width 5 height 5
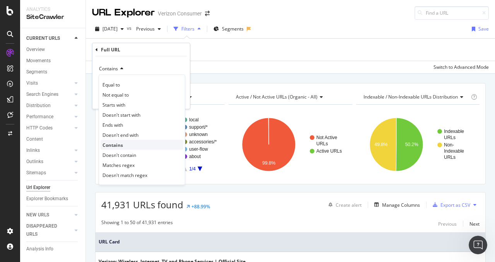
click at [130, 145] on div "Contains" at bounding box center [142, 145] width 83 height 10
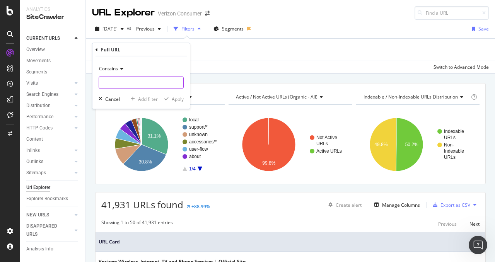
click at [123, 82] on input "text" at bounding box center [141, 83] width 84 height 12
type input "/about/"
click at [173, 96] on div "Apply" at bounding box center [178, 99] width 12 height 7
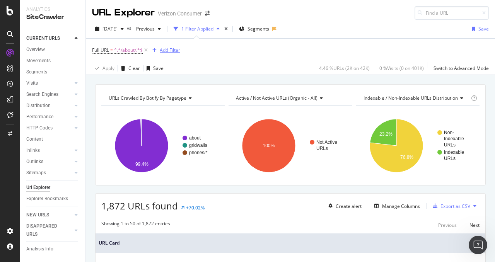
click at [166, 50] on div "Add Filter" at bounding box center [170, 50] width 21 height 7
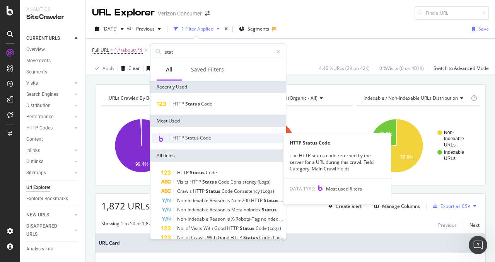
type input "stat"
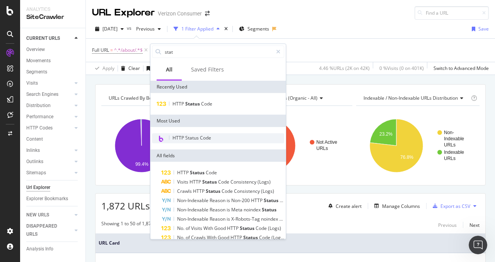
click at [195, 141] on div "HTTP Status Code" at bounding box center [218, 139] width 132 height 10
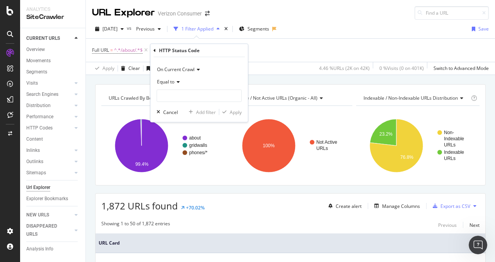
click at [176, 85] on div "Equal to" at bounding box center [199, 82] width 85 height 12
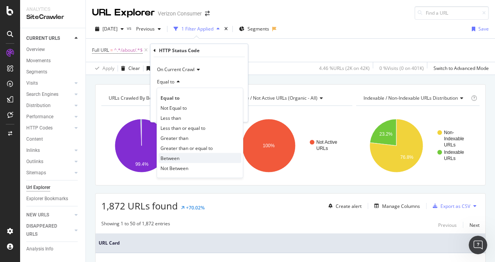
click at [185, 162] on div "Between" at bounding box center [200, 158] width 83 height 10
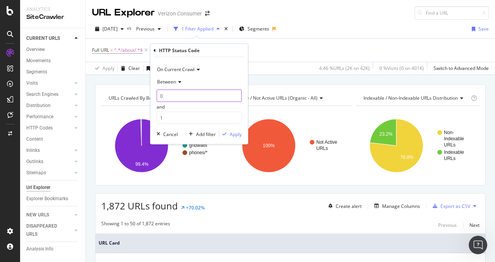
click at [176, 100] on input "0" at bounding box center [199, 96] width 85 height 12
type input "400"
click at [176, 117] on input "1" at bounding box center [199, 118] width 85 height 12
type input "407"
click at [235, 133] on div "Apply" at bounding box center [236, 134] width 12 height 7
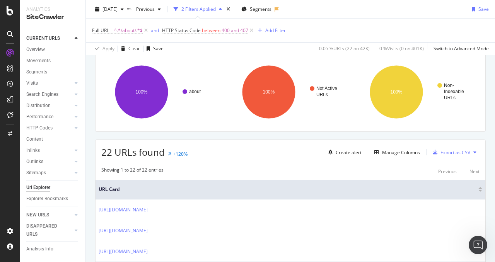
scroll to position [54, 0]
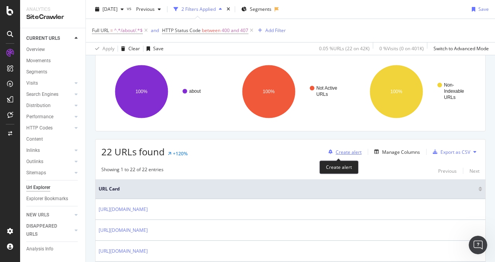
click at [339, 150] on div "Create alert" at bounding box center [349, 152] width 26 height 7
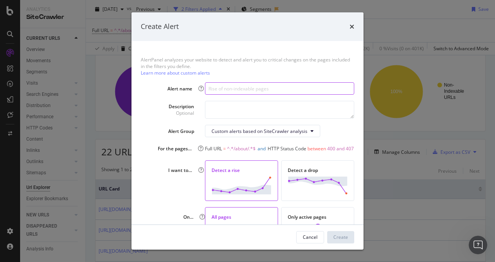
click at [250, 85] on input "modal" at bounding box center [279, 88] width 149 height 12
type input "Status Codes"
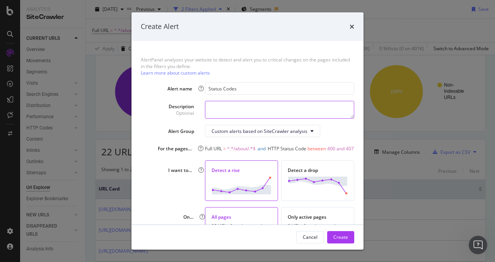
click at [235, 110] on textarea "modal" at bounding box center [279, 110] width 149 height 18
type textarea "C"
type textarea "Increase in 4XX status codes for Corporate Communication"
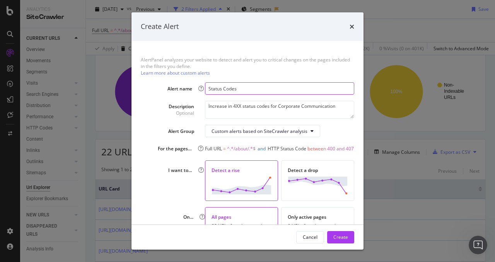
click at [207, 91] on input "Status Codes" at bounding box center [279, 88] width 149 height 12
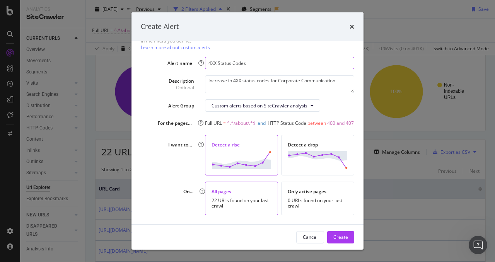
scroll to position [35, 0]
type input "4XX Status Codes"
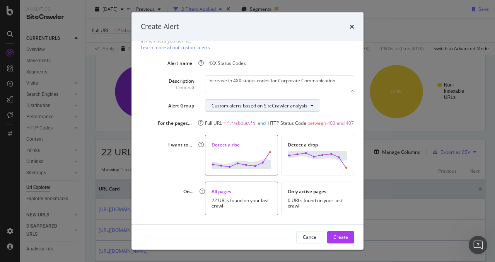
click at [293, 103] on div "Custom alerts based on SiteCrawler analysis" at bounding box center [260, 106] width 96 height 7
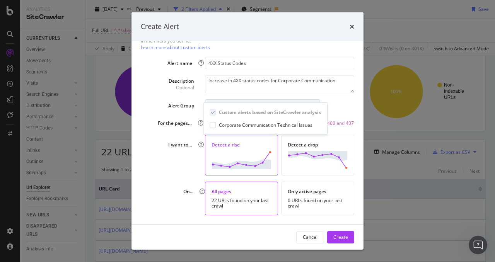
click at [215, 111] on div at bounding box center [213, 112] width 6 height 6
click at [215, 125] on div at bounding box center [213, 125] width 6 height 6
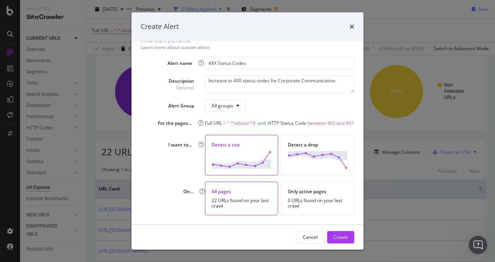
click at [261, 99] on div "All groups" at bounding box center [279, 105] width 149 height 12
click at [338, 234] on div "Create" at bounding box center [341, 237] width 15 height 7
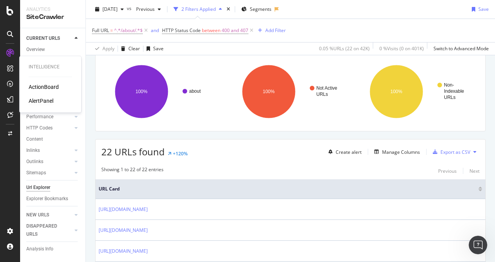
click at [50, 104] on div "AlertPanel" at bounding box center [41, 101] width 25 height 8
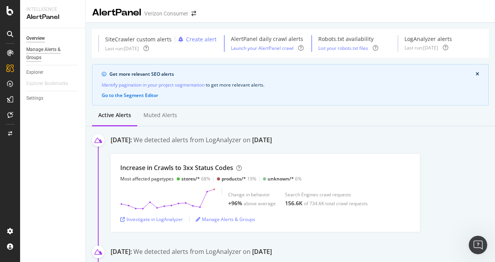
click at [34, 52] on div "Manage Alerts & Groups" at bounding box center [49, 54] width 46 height 16
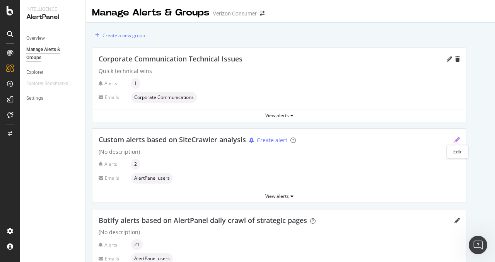
click at [458, 137] on icon "pencil" at bounding box center [457, 139] width 5 height 5
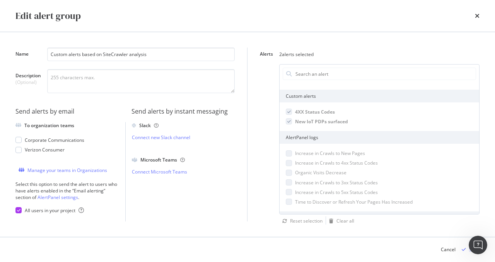
scroll to position [25, 0]
click at [288, 113] on icon "modal" at bounding box center [289, 112] width 3 height 4
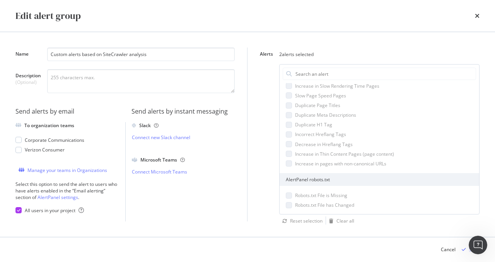
scroll to position [0, 0]
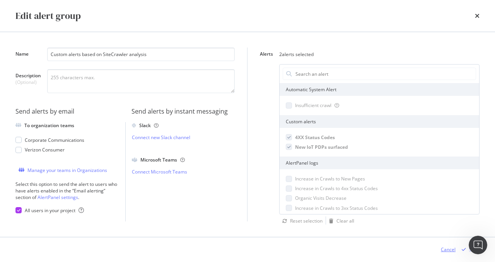
click at [448, 249] on div "Cancel" at bounding box center [448, 250] width 15 height 7
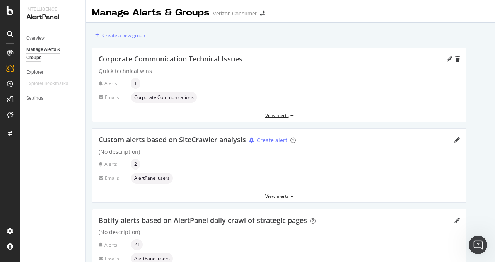
click at [277, 116] on div "View alerts" at bounding box center [280, 115] width 374 height 7
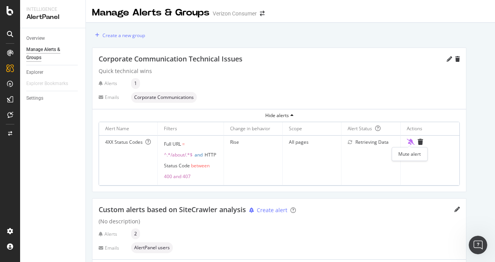
click at [411, 141] on icon "bell-slash" at bounding box center [411, 142] width 8 height 6
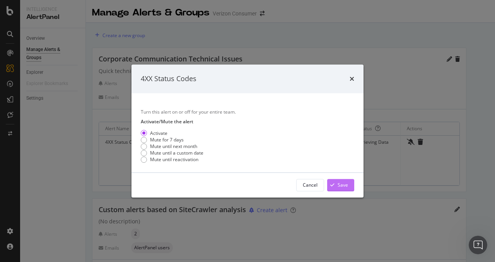
click at [345, 187] on div "Save" at bounding box center [343, 185] width 10 height 7
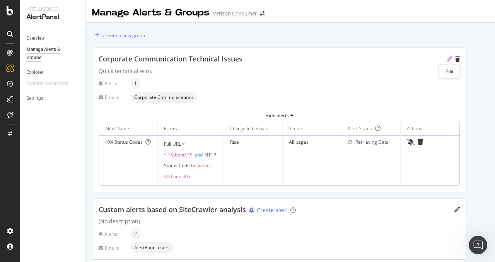
click at [452, 60] on icon "pencil" at bounding box center [449, 59] width 5 height 5
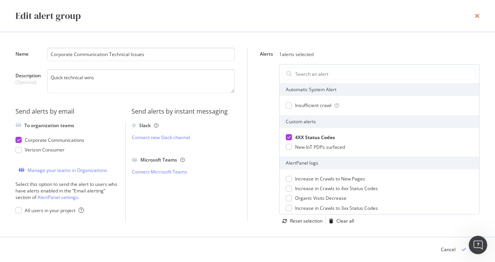
click at [479, 14] on icon "times" at bounding box center [477, 16] width 5 height 6
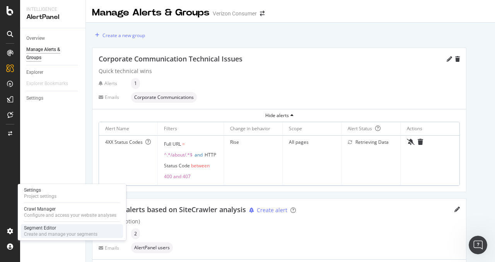
click at [58, 233] on div "Create and manage your segments" at bounding box center [61, 234] width 74 height 6
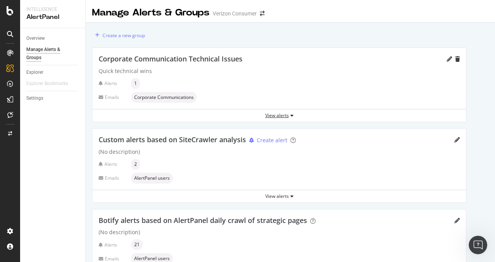
click at [277, 111] on div "View alerts" at bounding box center [280, 116] width 374 height 12
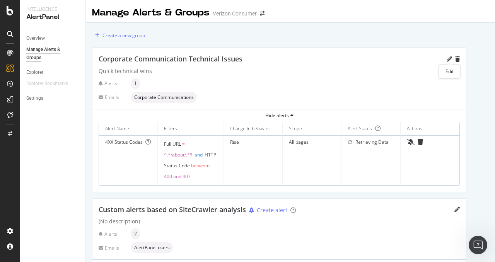
click at [447, 61] on icon "pencil" at bounding box center [449, 59] width 5 height 5
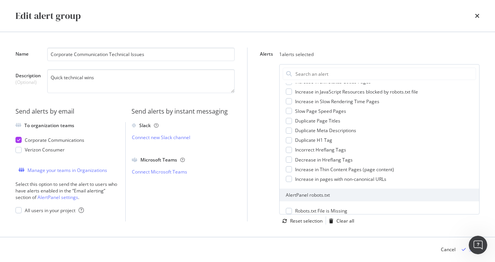
scroll to position [266, 0]
click at [495, 70] on div "Name Corporate Communication Technical Issues Description (Optional) Quick tech…" at bounding box center [247, 134] width 495 height 205
click at [457, 61] on div "1 alerts selected" at bounding box center [376, 55] width 194 height 14
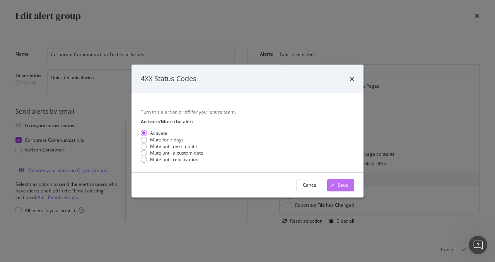
click at [341, 180] on div "Save" at bounding box center [337, 186] width 21 height 12
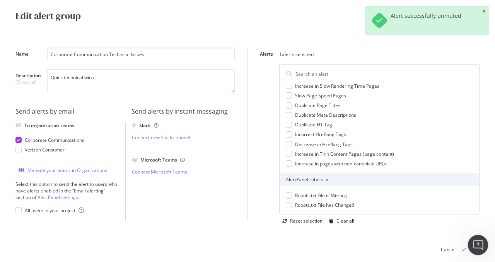
click at [470, 254] on body "Intelligence AlertPanel Overview Manage Alerts & Groups Explorer Explorer Bookm…" at bounding box center [247, 131] width 495 height 262
drag, startPoint x: 478, startPoint y: 244, endPoint x: 460, endPoint y: 207, distance: 41.2
click at [468, 235] on html at bounding box center [477, 244] width 19 height 19
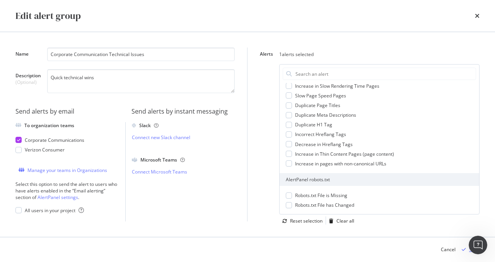
click at [468, 254] on div "Save" at bounding box center [469, 250] width 21 height 12
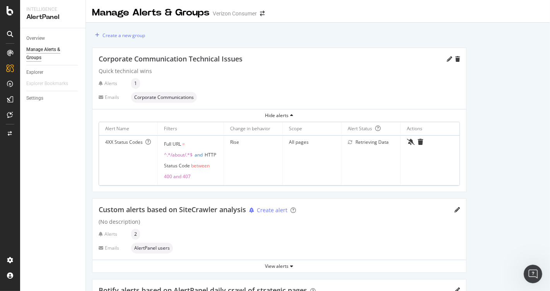
drag, startPoint x: 487, startPoint y: 0, endPoint x: 341, endPoint y: 171, distance: 225.1
click at [342, 171] on td "Retrieving Data" at bounding box center [371, 161] width 59 height 50
click at [449, 57] on icon "pencil" at bounding box center [449, 59] width 5 height 5
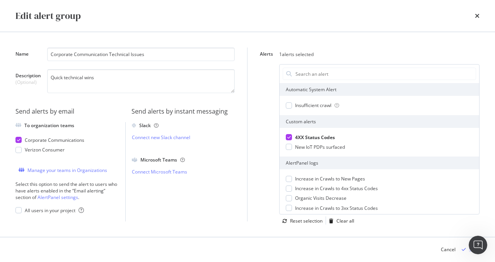
drag, startPoint x: 530, startPoint y: 0, endPoint x: 320, endPoint y: 18, distance: 210.9
click at [320, 18] on div "Edit alert group" at bounding box center [247, 15] width 465 height 13
drag, startPoint x: 482, startPoint y: 252, endPoint x: 482, endPoint y: 197, distance: 55.0
click at [482, 235] on html at bounding box center [477, 244] width 19 height 19
click at [467, 255] on div "Save" at bounding box center [469, 250] width 21 height 12
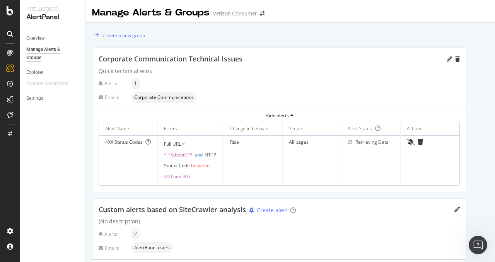
click at [446, 108] on div "Corporate Communication Technical Issues Quick technical wins Alerts 1 Emails C…" at bounding box center [280, 78] width 374 height 61
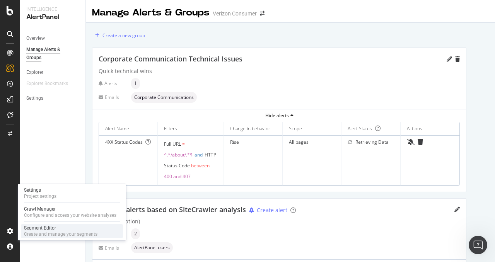
click at [32, 226] on div "Segment Editor" at bounding box center [61, 228] width 74 height 6
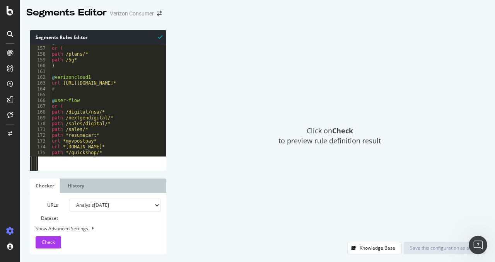
scroll to position [991, 0]
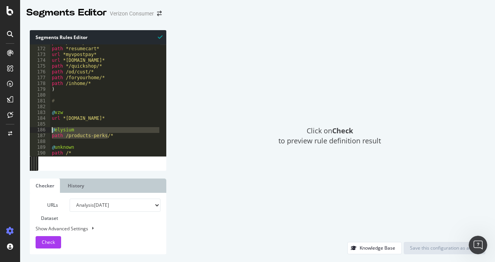
drag, startPoint x: 114, startPoint y: 135, endPoint x: 49, endPoint y: 131, distance: 65.2
click at [49, 131] on div "path /products-perks/* 171 172 173 174 175 176 177 178 179 180 181 182 183 184 …" at bounding box center [98, 101] width 137 height 112
click at [80, 149] on div "path /sales/* path *resumecart* url *myvpostpay* url *[DOMAIN_NAME]* path */qui…" at bounding box center [105, 101] width 111 height 123
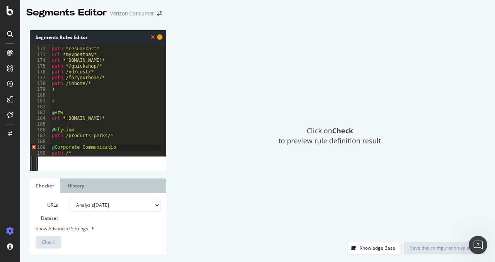
scroll to position [0, 5]
click at [85, 155] on div "path /sales/* path *resumecart* url *myvpostpay* url *[DOMAIN_NAME]* path */qui…" at bounding box center [105, 101] width 111 height 123
click at [82, 149] on div "path /sales/* path *resumecart* url *myvpostpay* url *[DOMAIN_NAME]* path */qui…" at bounding box center [105, 101] width 111 height 123
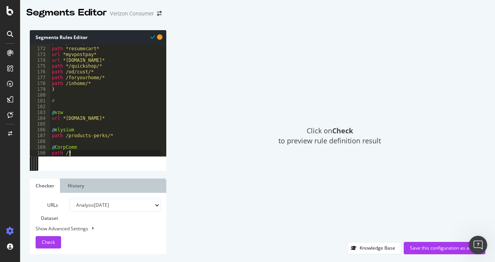
click at [84, 152] on div "path /sales/* path *resumecart* url *myvpostpay* url *[DOMAIN_NAME]* path */qui…" at bounding box center [105, 101] width 111 height 123
type textarea "path /about*"
click at [52, 245] on span "Check" at bounding box center [48, 242] width 13 height 7
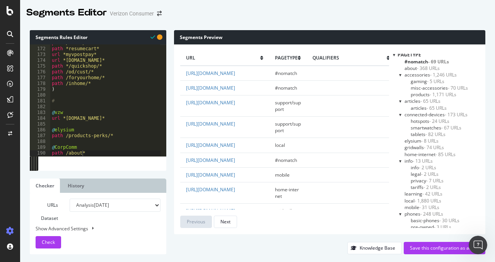
scroll to position [0, 0]
click at [405, 70] on span "about - 368 URLs" at bounding box center [422, 70] width 35 height 7
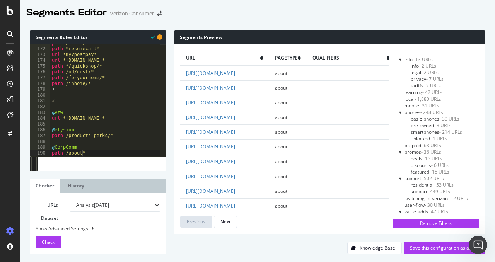
scroll to position [124, 0]
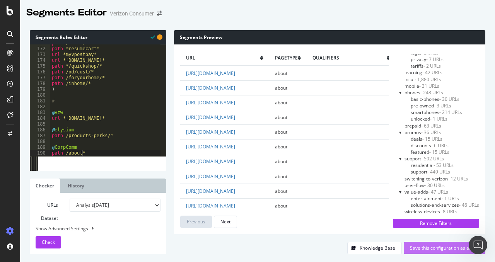
click at [434, 249] on div "Save this configuration as active" at bounding box center [444, 248] width 69 height 7
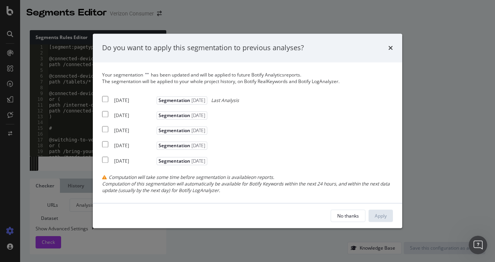
click at [104, 98] on input "modal" at bounding box center [105, 99] width 6 height 6
checkbox input "true"
click at [107, 110] on div "[DATE] Segmentation [DATE]" at bounding box center [155, 114] width 107 height 9
checkbox input "true"
click at [108, 133] on div "[DATE] Segmentation [DATE]" at bounding box center [155, 129] width 107 height 9
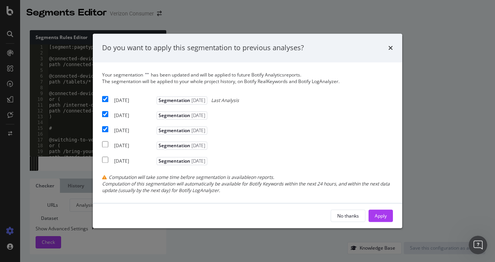
checkbox input "true"
click at [376, 214] on div "Apply" at bounding box center [381, 216] width 12 height 7
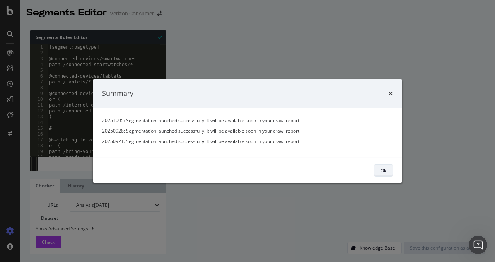
click at [382, 175] on div "Ok" at bounding box center [384, 170] width 6 height 11
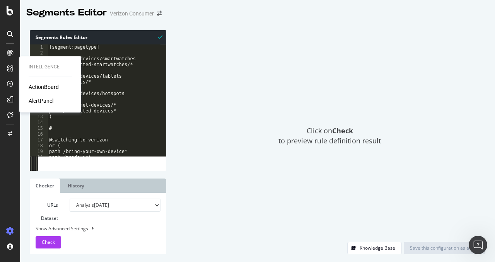
click at [38, 100] on div "AlertPanel" at bounding box center [41, 101] width 25 height 8
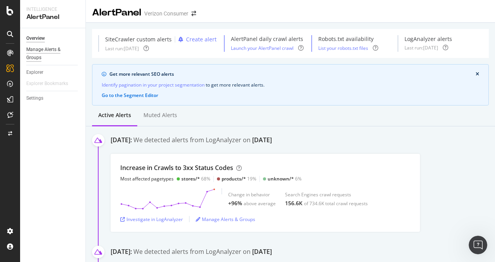
click at [49, 56] on div "Manage Alerts & Groups" at bounding box center [49, 54] width 46 height 16
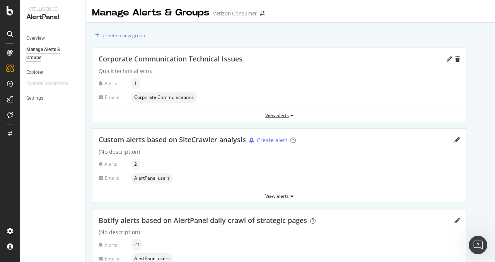
click at [277, 115] on div "View alerts" at bounding box center [280, 115] width 374 height 7
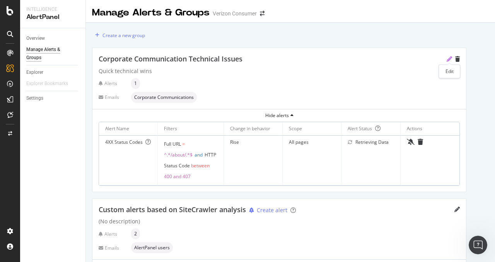
click at [449, 61] on icon "pencil" at bounding box center [449, 59] width 5 height 5
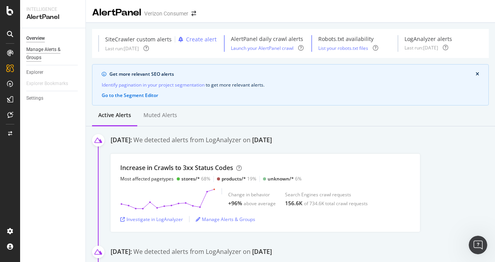
click at [34, 59] on div "Manage Alerts & Groups" at bounding box center [49, 54] width 46 height 16
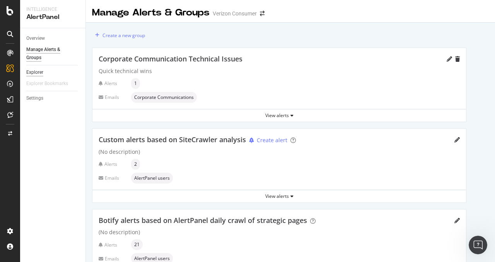
click at [36, 73] on div "Explorer" at bounding box center [34, 73] width 17 height 8
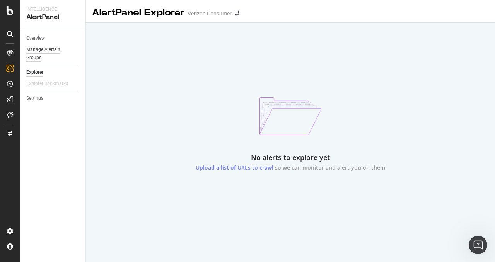
click at [40, 57] on div "Manage Alerts & Groups" at bounding box center [49, 54] width 46 height 16
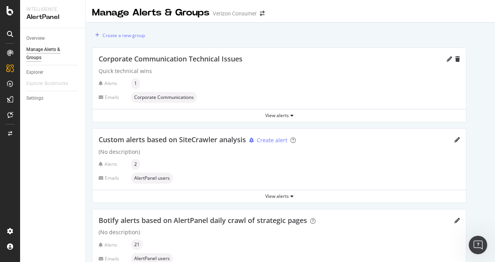
scroll to position [36, 0]
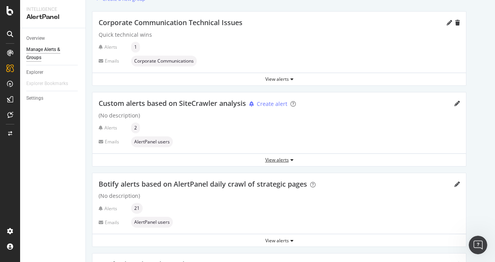
click at [271, 161] on div "View alerts" at bounding box center [280, 160] width 374 height 7
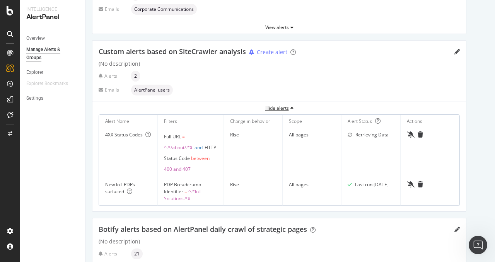
scroll to position [92, 0]
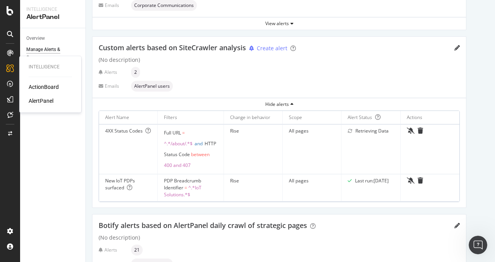
click at [46, 101] on div "AlertPanel" at bounding box center [41, 101] width 25 height 8
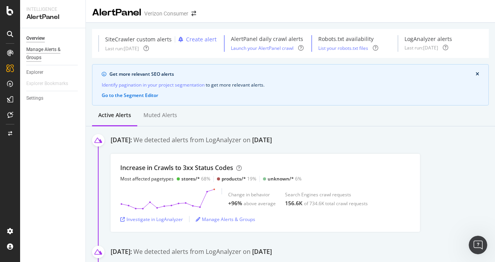
click at [54, 52] on div "Manage Alerts & Groups" at bounding box center [49, 54] width 46 height 16
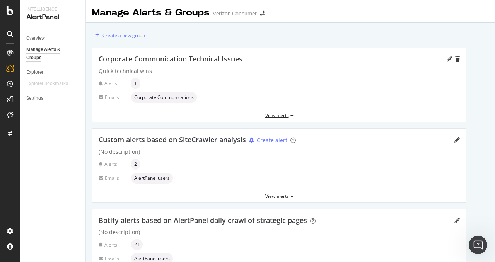
click at [285, 113] on div "View alerts" at bounding box center [280, 115] width 374 height 7
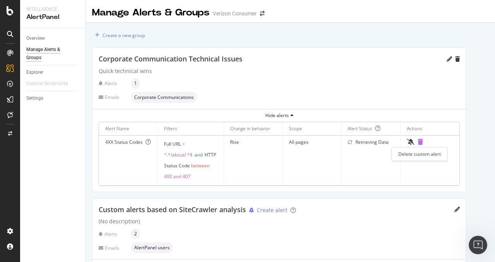
click at [418, 141] on icon "trash" at bounding box center [420, 142] width 5 height 6
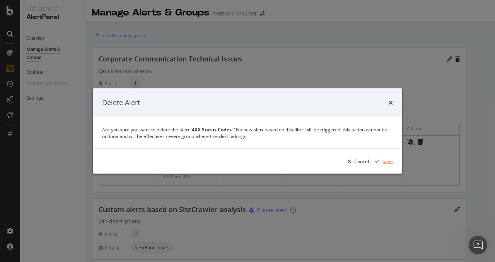
click at [382, 165] on div "Save" at bounding box center [382, 162] width 21 height 12
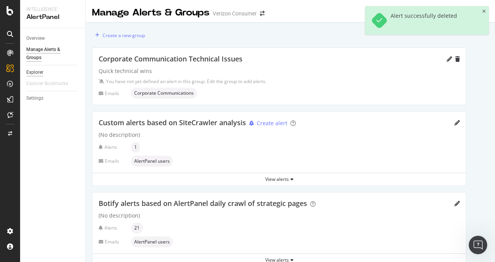
click at [37, 70] on div "Explorer" at bounding box center [34, 73] width 17 height 8
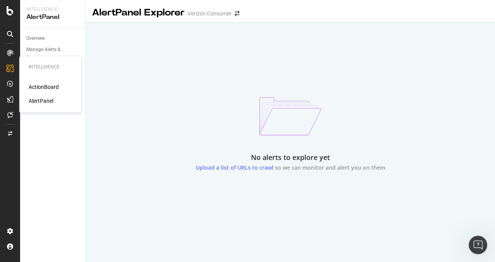
click at [45, 99] on div "AlertPanel" at bounding box center [41, 101] width 25 height 8
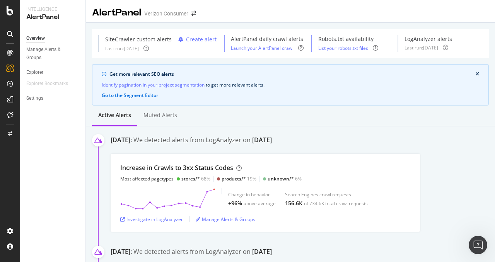
click at [10, 34] on icon at bounding box center [10, 34] width 6 height 6
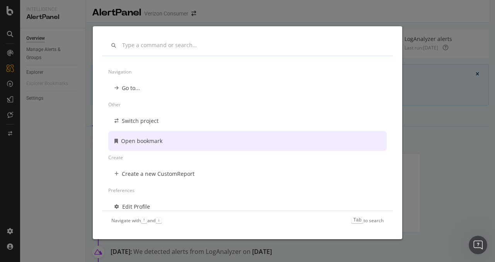
click at [43, 137] on div "Navigation Go to... Other Switch project Open bookmark Create Create a new Cust…" at bounding box center [247, 131] width 495 height 262
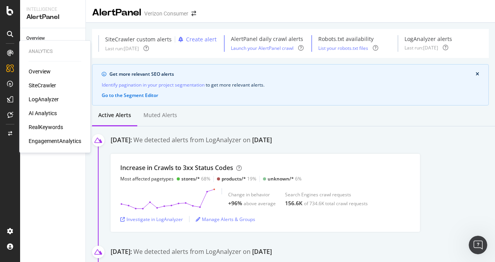
click at [41, 87] on div "SiteCrawler" at bounding box center [42, 86] width 27 height 8
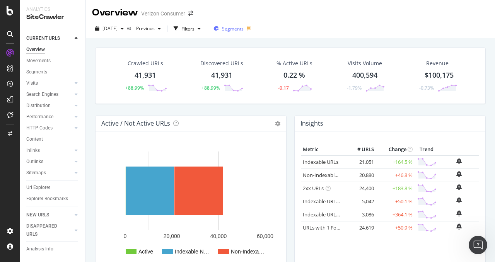
click at [244, 31] on span "Segments" at bounding box center [233, 29] width 22 height 7
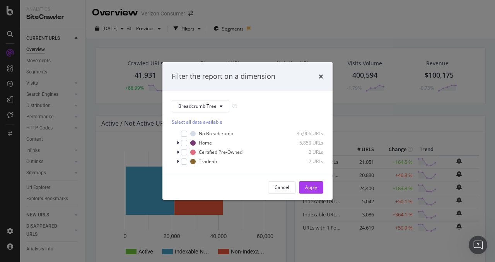
click at [200, 120] on div "Select all data available" at bounding box center [248, 122] width 152 height 7
click at [200, 120] on div "Unselect all data available" at bounding box center [248, 122] width 152 height 7
click at [282, 187] on div "Cancel" at bounding box center [282, 187] width 15 height 7
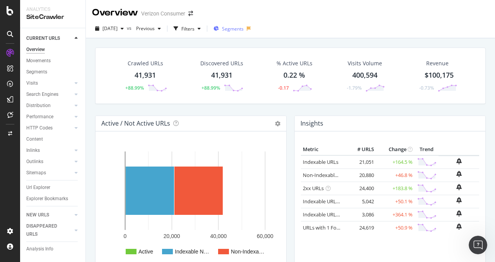
click at [238, 28] on span "Segments" at bounding box center [233, 29] width 22 height 7
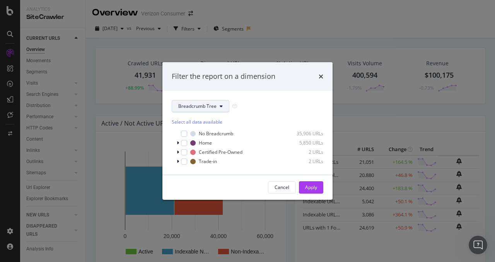
click at [207, 109] on span "Breadcrumb Tree" at bounding box center [197, 106] width 38 height 7
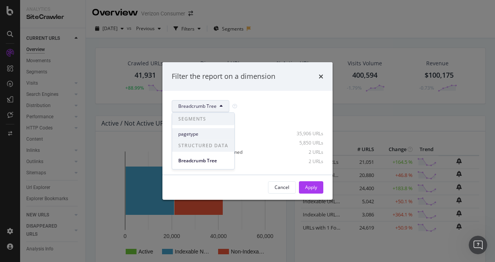
click at [200, 132] on span "pagetype" at bounding box center [203, 133] width 50 height 7
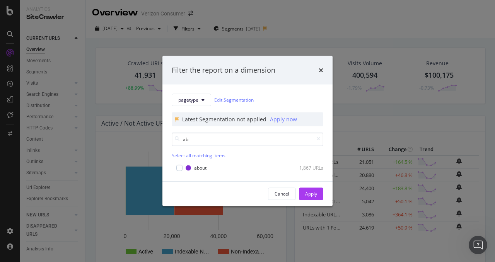
type input "a"
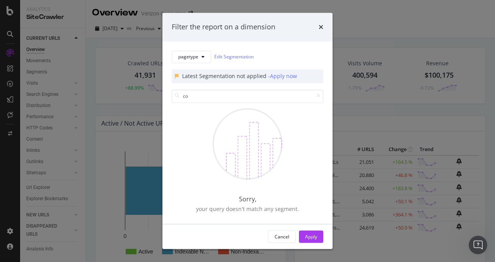
type input "c"
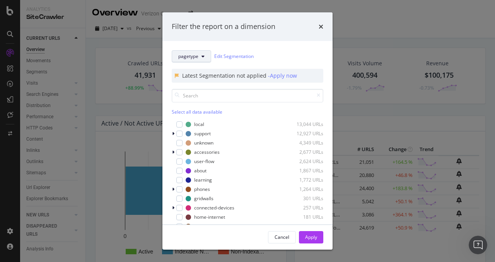
click at [197, 58] on span "pagetype" at bounding box center [188, 56] width 20 height 7
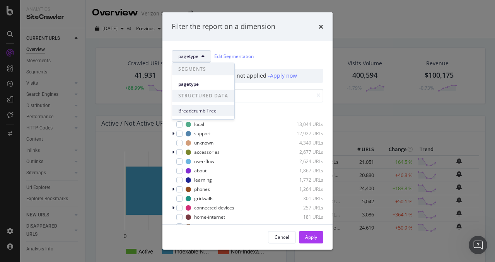
click at [199, 111] on span "Breadcrumb Tree" at bounding box center [203, 111] width 50 height 7
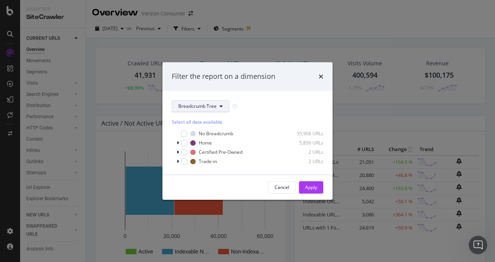
click at [211, 107] on span "Breadcrumb Tree" at bounding box center [197, 106] width 38 height 7
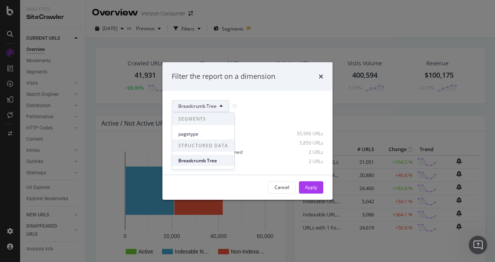
click at [204, 159] on span "Breadcrumb Tree" at bounding box center [203, 160] width 50 height 7
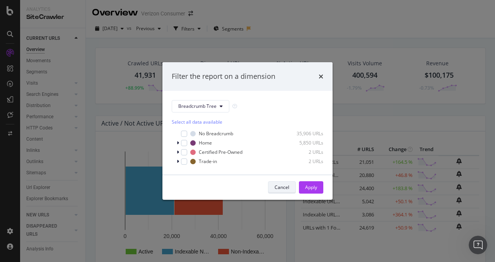
click at [283, 188] on div "Cancel" at bounding box center [282, 187] width 15 height 7
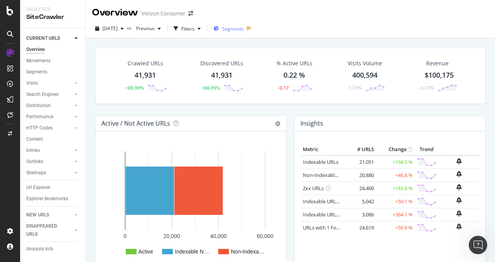
click at [238, 26] on span "Segments" at bounding box center [233, 29] width 22 height 7
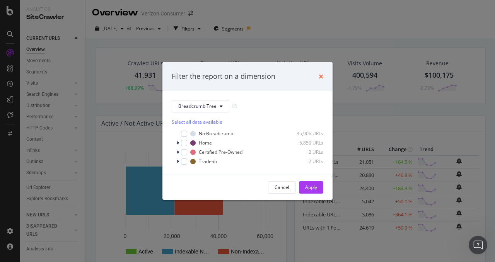
click at [319, 74] on icon "times" at bounding box center [321, 77] width 5 height 6
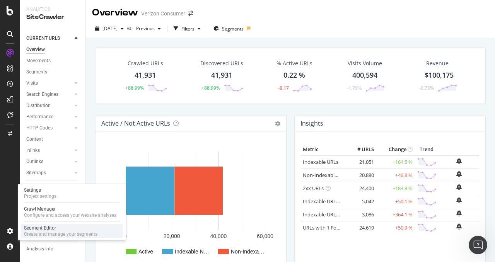
click at [49, 233] on div "Create and manage your segments" at bounding box center [61, 234] width 74 height 6
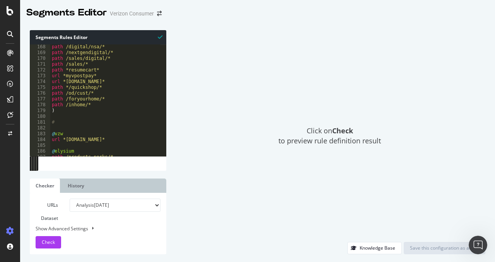
scroll to position [991, 0]
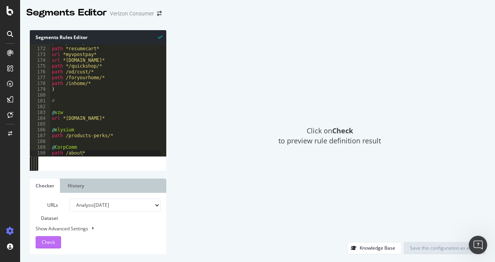
click at [57, 245] on button "Check" at bounding box center [49, 243] width 26 height 12
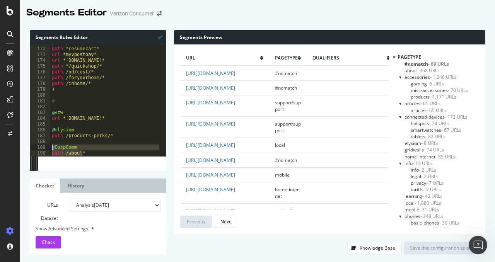
drag, startPoint x: 91, startPoint y: 152, endPoint x: 41, endPoint y: 150, distance: 50.0
click at [41, 150] on div "path /about* 171 172 173 174 175 176 177 178 179 180 181 182 183 184 185 186 18…" at bounding box center [98, 101] width 137 height 112
type textarea "\"
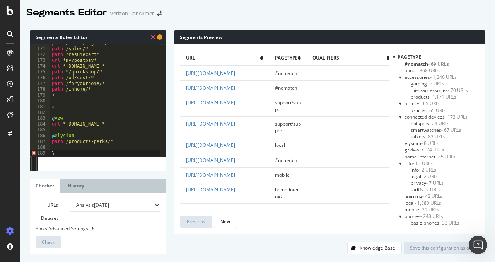
scroll to position [986, 0]
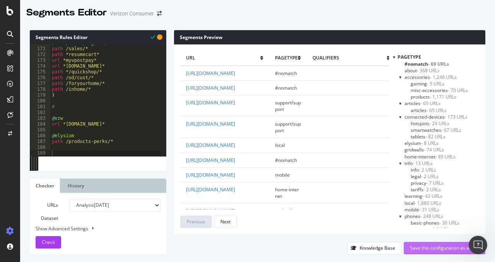
click at [453, 249] on div "Save this configuration as active" at bounding box center [444, 248] width 69 height 7
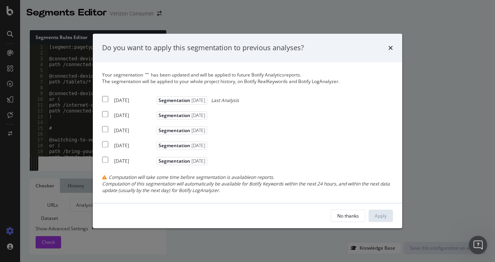
click at [104, 101] on input "modal" at bounding box center [105, 99] width 6 height 6
checkbox input "true"
click at [108, 113] on input "modal" at bounding box center [105, 114] width 6 height 6
checkbox input "true"
click at [110, 126] on div "[DATE] Segmentation [DATE]" at bounding box center [155, 129] width 107 height 9
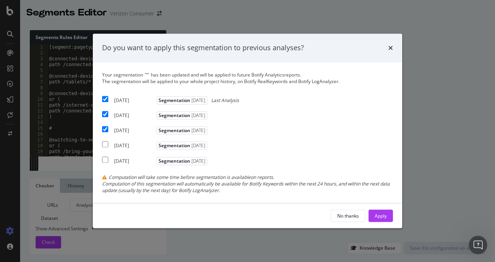
checkbox input "true"
click at [386, 220] on div "Apply" at bounding box center [381, 217] width 12 height 12
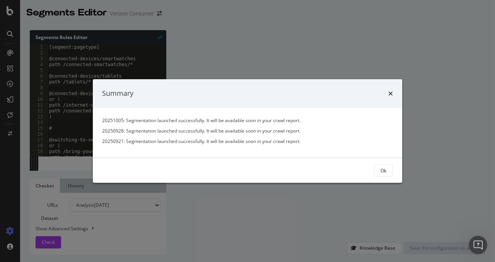
click at [383, 163] on div "Ok" at bounding box center [248, 170] width 310 height 25
click at [382, 172] on div "Ok" at bounding box center [384, 170] width 6 height 7
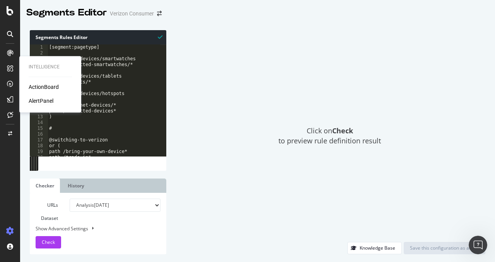
click at [41, 99] on div "AlertPanel" at bounding box center [41, 101] width 25 height 8
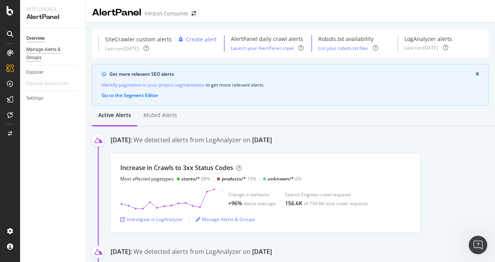
click at [41, 60] on div "Manage Alerts & Groups" at bounding box center [49, 54] width 46 height 16
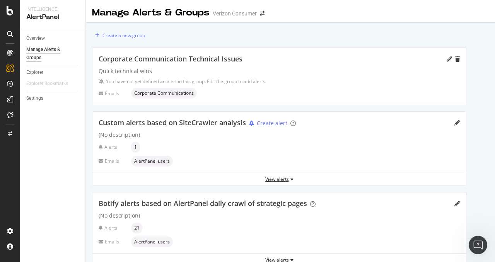
click at [275, 182] on div "View alerts" at bounding box center [280, 180] width 374 height 12
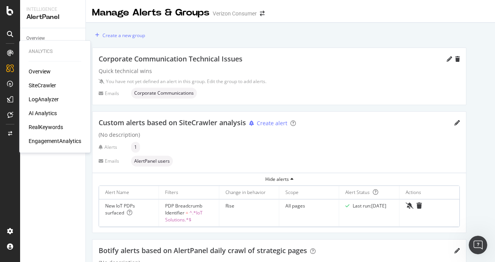
click at [42, 84] on div "SiteCrawler" at bounding box center [42, 86] width 27 height 8
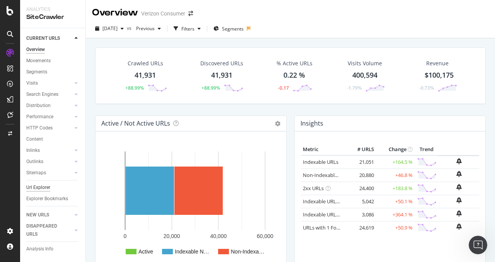
click at [44, 188] on div "Url Explorer" at bounding box center [38, 188] width 24 height 8
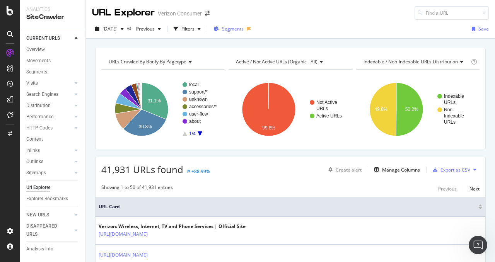
click at [244, 29] on span "Segments" at bounding box center [233, 29] width 22 height 7
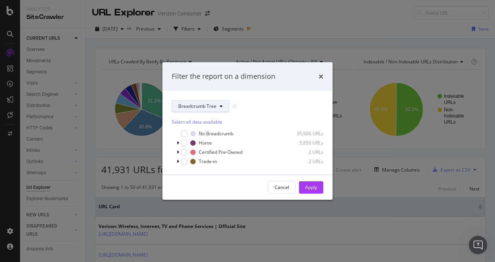
click at [201, 104] on span "Breadcrumb Tree" at bounding box center [197, 106] width 38 height 7
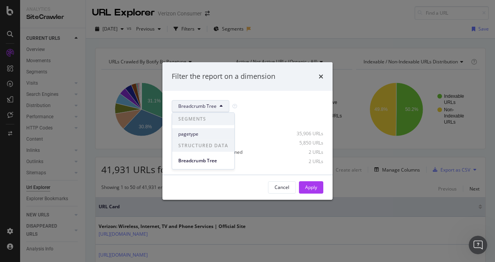
click at [207, 132] on span "pagetype" at bounding box center [203, 133] width 50 height 7
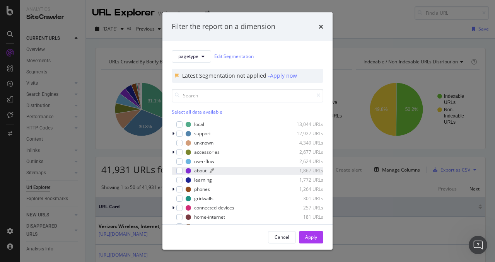
click at [249, 173] on div "modal" at bounding box center [246, 171] width 73 height 5
click at [315, 237] on div "Apply" at bounding box center [311, 237] width 12 height 7
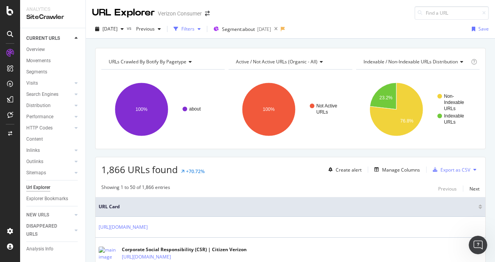
click at [195, 31] on div "Filters" at bounding box center [188, 29] width 13 height 7
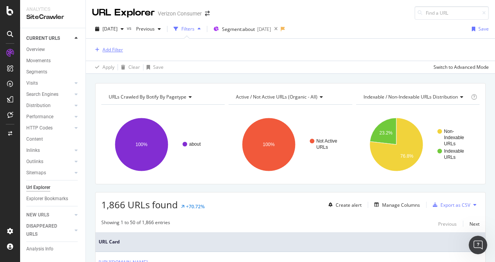
click at [115, 46] on div "Add Filter" at bounding box center [113, 49] width 21 height 7
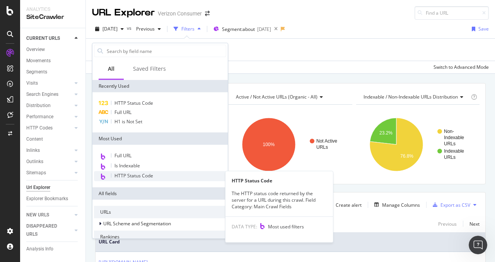
click at [132, 178] on span "HTTP Status Code" at bounding box center [134, 176] width 39 height 7
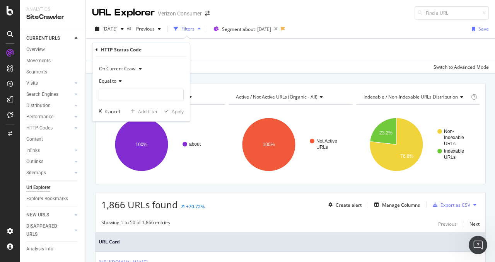
click at [112, 77] on div "Equal to" at bounding box center [141, 81] width 85 height 12
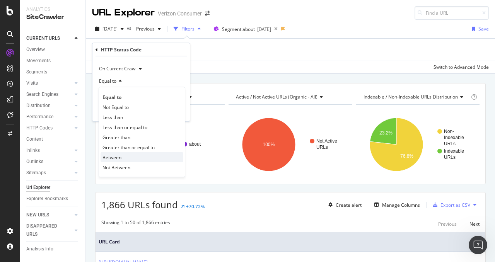
click at [124, 161] on div "Between" at bounding box center [142, 158] width 83 height 10
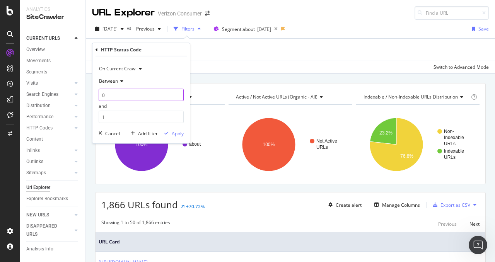
click at [118, 96] on input "0" at bounding box center [141, 95] width 85 height 12
type input "400"
click at [107, 118] on input "1" at bounding box center [141, 117] width 85 height 12
type input "407"
click at [180, 134] on div "Apply" at bounding box center [178, 133] width 12 height 7
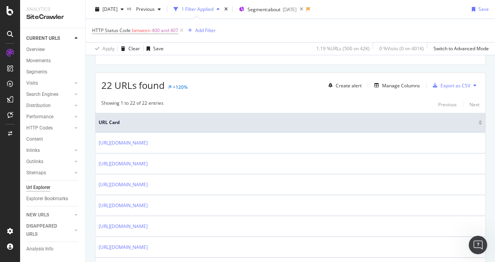
scroll to position [107, 0]
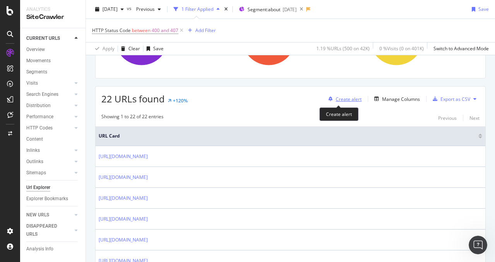
click at [341, 99] on div "Create alert" at bounding box center [349, 99] width 26 height 7
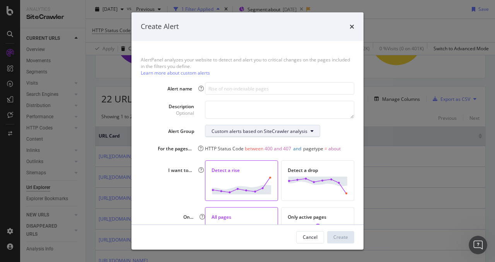
click at [317, 131] on button "Custom alerts based on SiteCrawler analysis" at bounding box center [262, 131] width 115 height 12
click at [213, 144] on div at bounding box center [213, 147] width 6 height 6
click at [213, 158] on div at bounding box center [213, 160] width 6 height 6
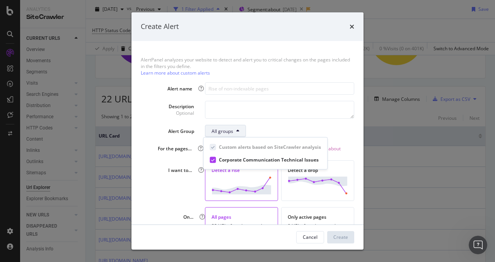
click at [264, 134] on div "All groups" at bounding box center [279, 131] width 149 height 12
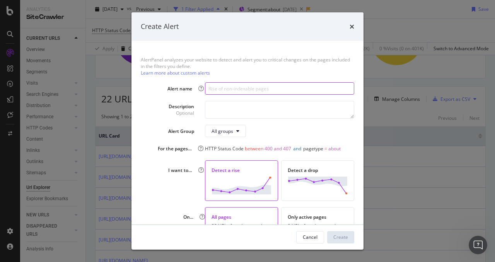
click at [231, 89] on input "modal" at bounding box center [279, 88] width 149 height 12
type input "4XX Status Codes"
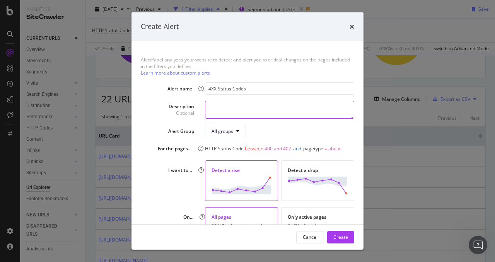
click at [232, 109] on textarea "modal" at bounding box center [279, 110] width 149 height 18
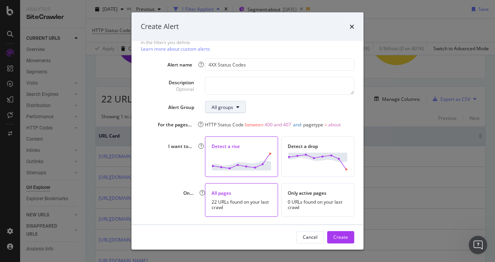
click at [230, 110] on button "All groups" at bounding box center [225, 107] width 41 height 12
click at [276, 104] on div "All groups" at bounding box center [279, 107] width 149 height 12
click at [254, 87] on textarea "modal" at bounding box center [279, 86] width 149 height 18
type textarea "L"
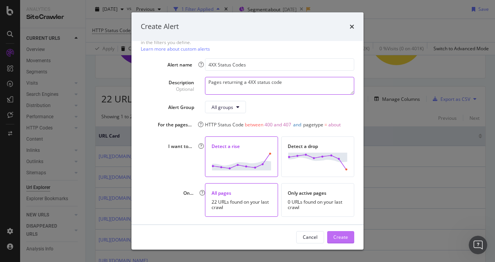
type textarea "Pages returning a 4XX status code"
click at [345, 240] on div "Create" at bounding box center [341, 237] width 15 height 7
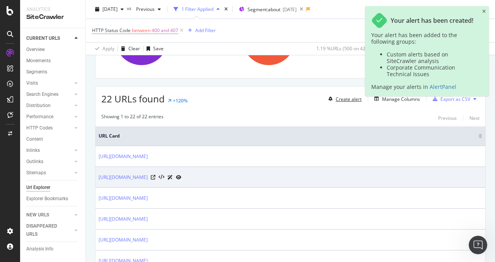
scroll to position [0, 0]
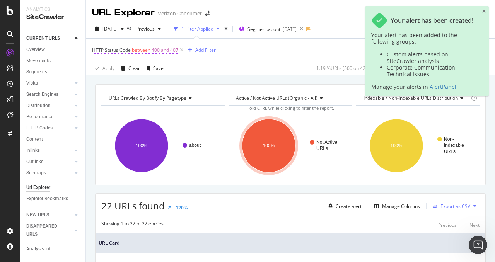
click at [145, 51] on span "between" at bounding box center [141, 50] width 19 height 7
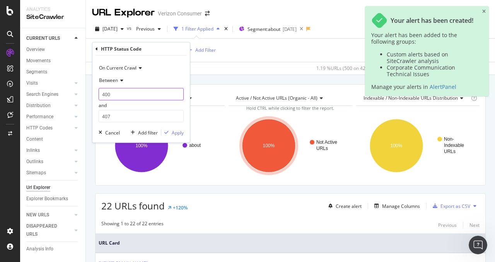
drag, startPoint x: 118, startPoint y: 95, endPoint x: 87, endPoint y: 95, distance: 31.4
click at [87, 95] on body "Analytics SiteCrawler CURRENT URLS Overview Movements Segments Visits Analysis …" at bounding box center [247, 131] width 495 height 262
type input "4"
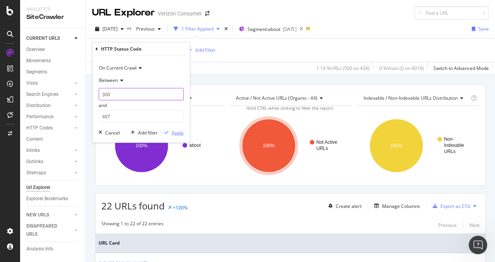
type input "300"
click at [169, 133] on div "button" at bounding box center [166, 132] width 10 height 5
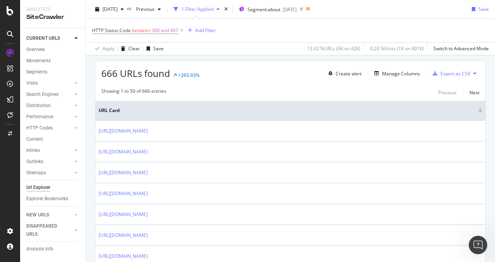
scroll to position [134, 0]
click at [35, 100] on div "AlertPanel" at bounding box center [41, 101] width 25 height 8
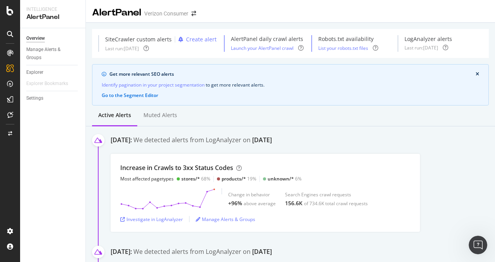
scroll to position [40, 0]
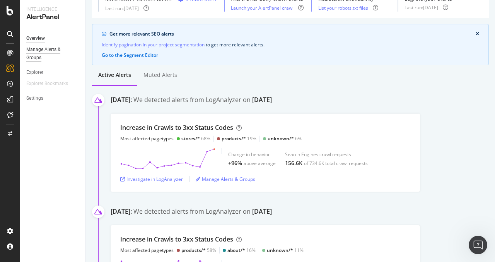
click at [29, 55] on div "Manage Alerts & Groups" at bounding box center [49, 54] width 46 height 16
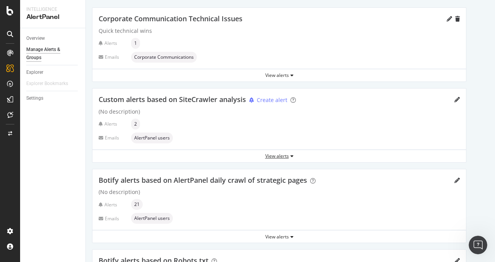
click at [271, 153] on div "View alerts" at bounding box center [280, 156] width 374 height 7
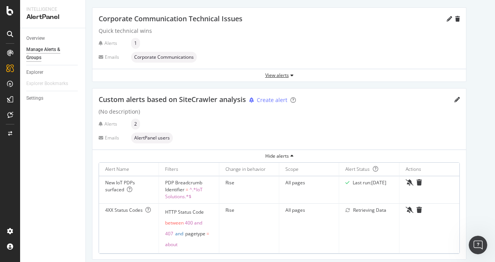
click at [276, 70] on div "View alerts" at bounding box center [280, 76] width 374 height 12
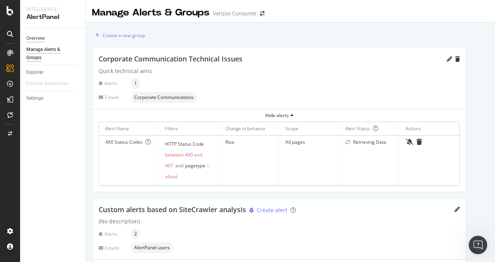
click at [41, 39] on div "Overview" at bounding box center [35, 38] width 19 height 8
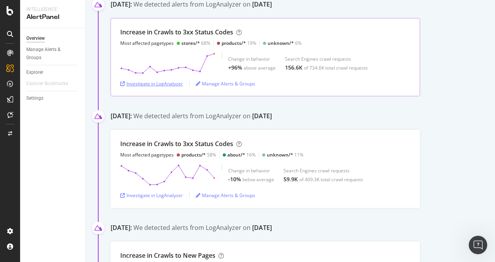
scroll to position [57, 0]
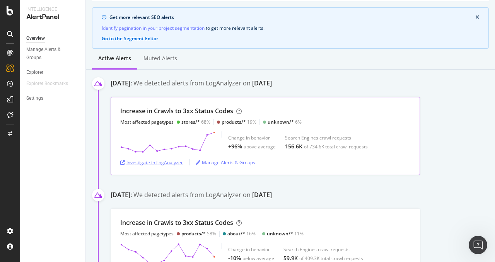
click at [149, 165] on div "Investigate in LogAnalyzer" at bounding box center [151, 162] width 63 height 7
click at [163, 65] on div "Muted alerts" at bounding box center [160, 58] width 46 height 21
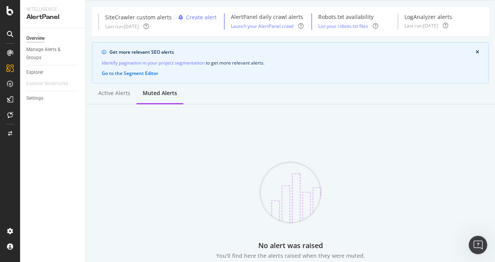
scroll to position [22, 0]
click at [114, 94] on div "Active alerts" at bounding box center [114, 94] width 32 height 8
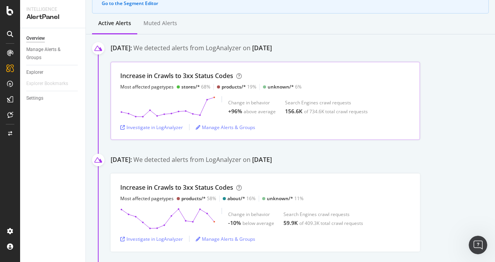
scroll to position [0, 0]
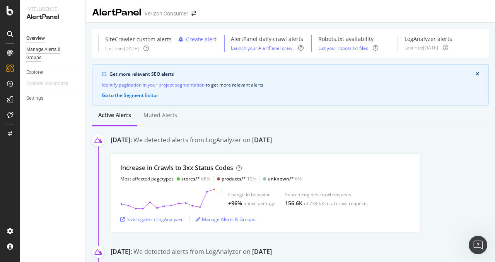
click at [56, 55] on div "Manage Alerts & Groups" at bounding box center [49, 54] width 46 height 16
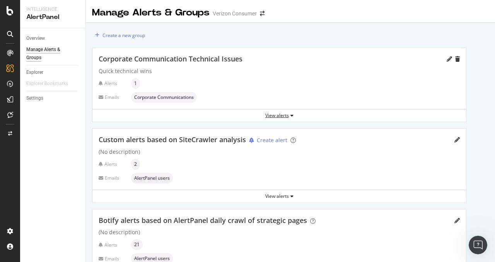
click at [276, 118] on div "View alerts" at bounding box center [280, 115] width 374 height 7
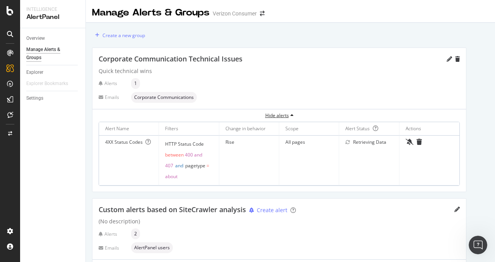
click at [276, 118] on div "Hide alerts" at bounding box center [280, 115] width 374 height 7
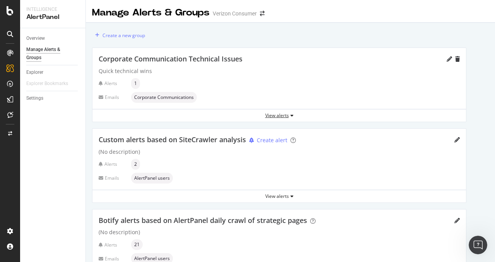
click at [276, 118] on div "View alerts" at bounding box center [280, 115] width 374 height 7
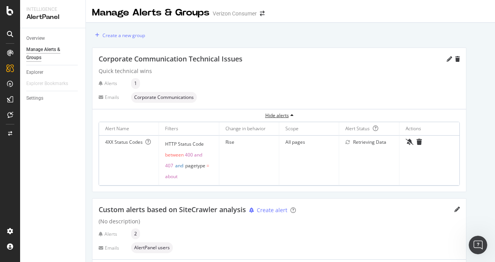
click at [276, 118] on div "Hide alerts" at bounding box center [280, 115] width 374 height 7
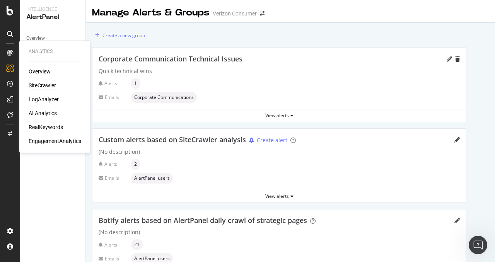
click at [46, 84] on div "SiteCrawler" at bounding box center [42, 86] width 27 height 8
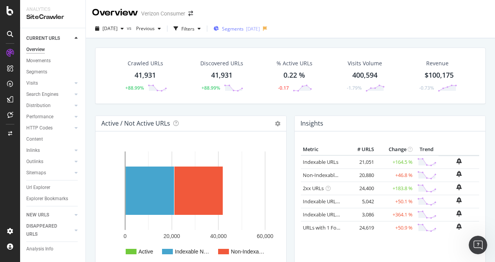
click at [244, 27] on span "Segments" at bounding box center [233, 29] width 22 height 7
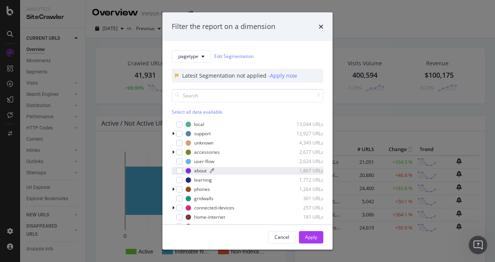
click at [192, 172] on div "about 1,867 URLs" at bounding box center [255, 171] width 138 height 7
click at [307, 237] on div "Apply" at bounding box center [311, 237] width 12 height 7
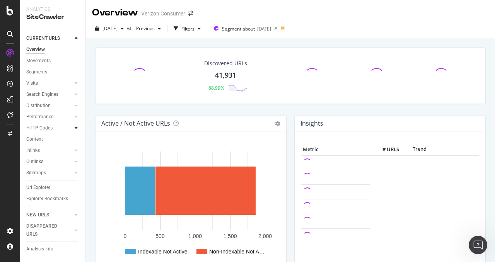
click at [77, 129] on icon at bounding box center [76, 128] width 3 height 5
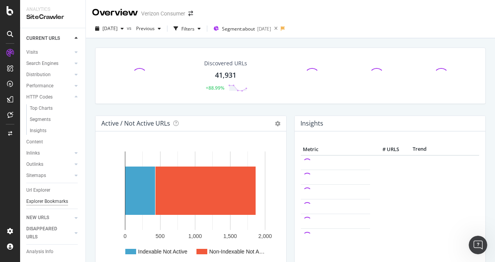
scroll to position [34, 0]
click at [40, 117] on div "Segments" at bounding box center [40, 120] width 21 height 8
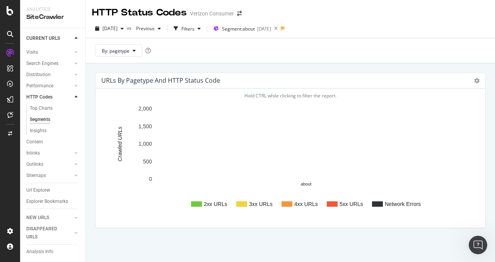
scroll to position [27, 0]
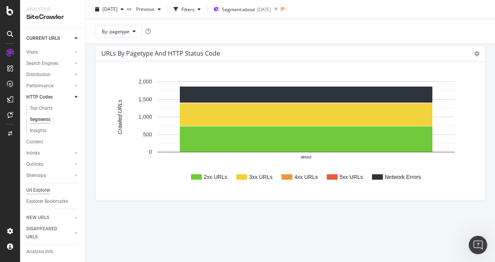
click at [38, 190] on div "Url Explorer" at bounding box center [38, 191] width 24 height 8
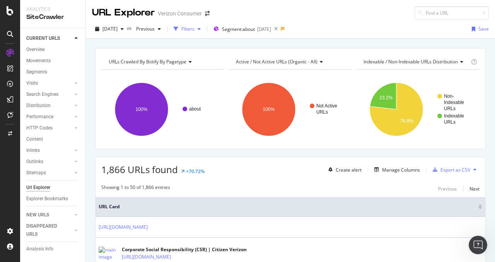
click at [199, 33] on div "Filters" at bounding box center [187, 29] width 33 height 12
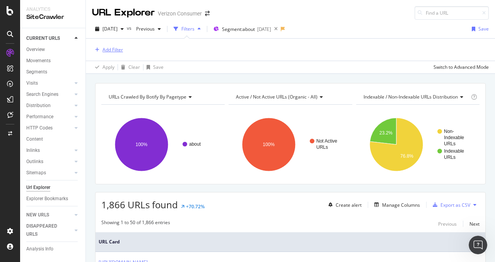
click at [111, 53] on div "Add Filter" at bounding box center [107, 50] width 31 height 9
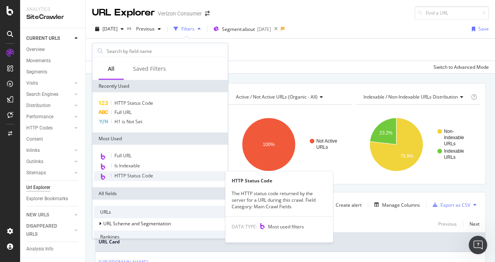
click at [141, 178] on span "HTTP Status Code" at bounding box center [134, 176] width 39 height 7
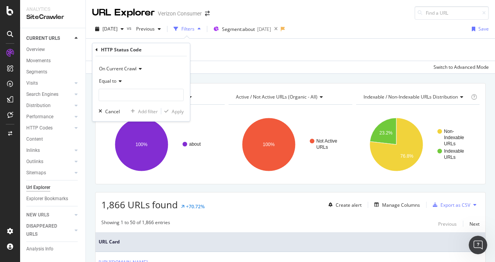
click at [118, 82] on icon at bounding box center [119, 81] width 5 height 5
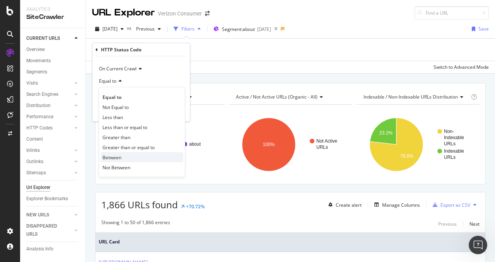
click at [124, 157] on div "Between" at bounding box center [142, 158] width 83 height 10
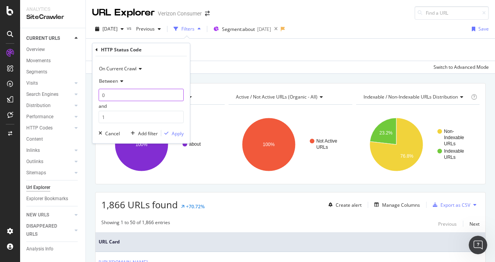
click at [122, 99] on input "0" at bounding box center [141, 95] width 85 height 12
type input "300"
click at [114, 117] on input "1" at bounding box center [141, 117] width 85 height 12
type input "307"
click at [179, 134] on div "Apply" at bounding box center [178, 133] width 12 height 7
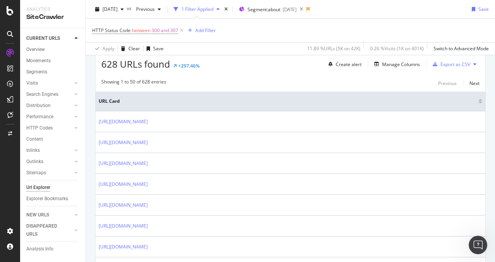
scroll to position [115, 0]
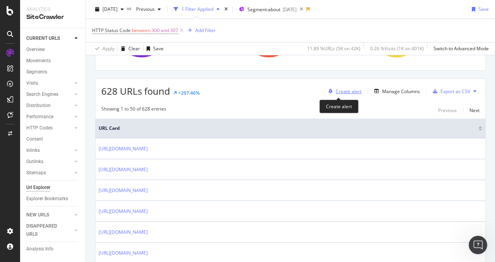
click at [336, 86] on div "Create alert" at bounding box center [344, 92] width 36 height 12
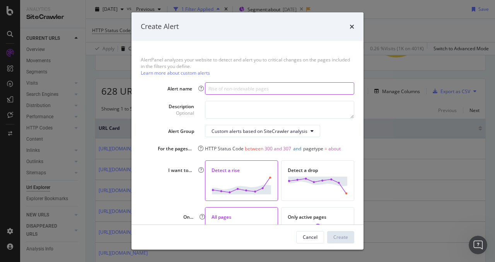
click at [260, 84] on input "modal" at bounding box center [279, 88] width 149 height 12
click at [207, 87] on input "4XX Status Codes" at bounding box center [279, 88] width 149 height 12
type input "3XX Status Codes"
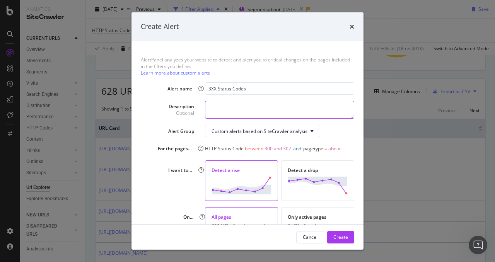
click at [241, 113] on textarea "modal" at bounding box center [279, 110] width 149 height 18
type textarea "R"
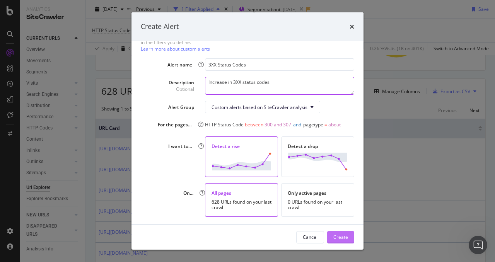
type textarea "Increase in 3XX status codes"
click at [337, 240] on div "Create" at bounding box center [341, 237] width 15 height 7
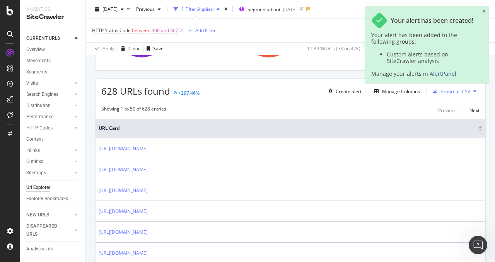
click at [441, 75] on link "AlertPanel" at bounding box center [443, 73] width 27 height 7
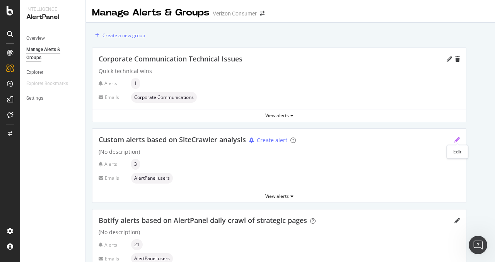
click at [457, 138] on icon "pencil" at bounding box center [457, 139] width 5 height 5
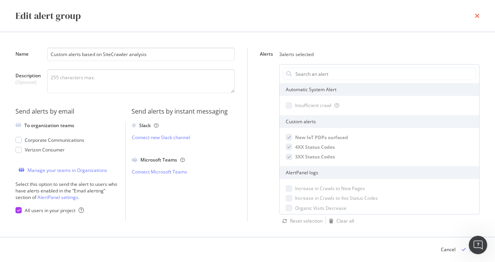
click at [476, 15] on icon "times" at bounding box center [477, 16] width 5 height 6
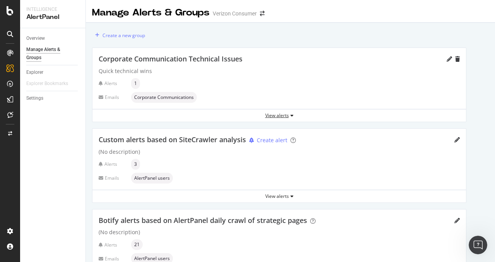
click at [284, 117] on div "View alerts" at bounding box center [280, 115] width 374 height 7
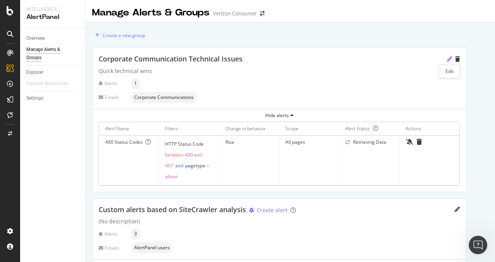
click at [447, 58] on icon "pencil" at bounding box center [449, 59] width 5 height 5
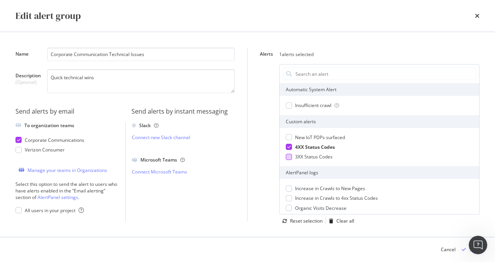
click at [289, 157] on div "modal" at bounding box center [289, 157] width 6 height 6
click at [473, 254] on body "Intelligence AlertPanel Overview Manage Alerts & Groups Explorer Explorer Bookm…" at bounding box center [247, 131] width 495 height 262
click at [469, 256] on button "Save" at bounding box center [469, 250] width 21 height 12
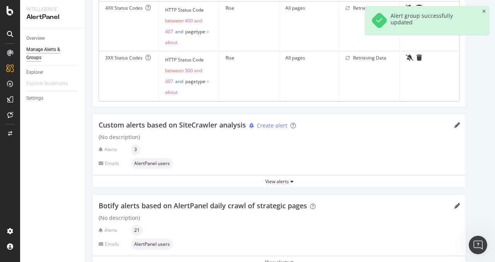
scroll to position [179, 0]
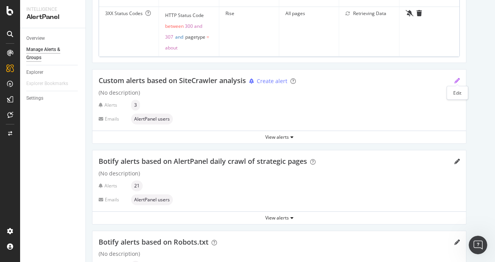
click at [456, 78] on icon "pencil" at bounding box center [457, 80] width 5 height 5
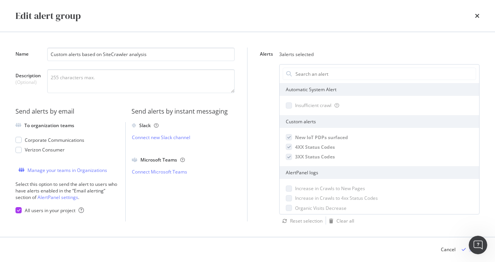
click at [317, 139] on span "New IoT PDPs surfaced" at bounding box center [321, 137] width 53 height 7
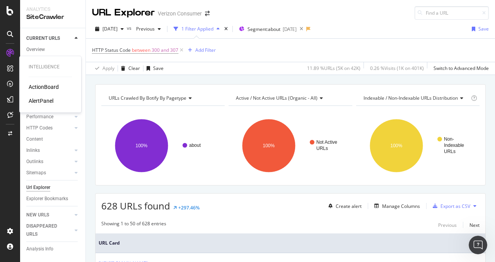
click at [42, 101] on div "AlertPanel" at bounding box center [41, 101] width 25 height 8
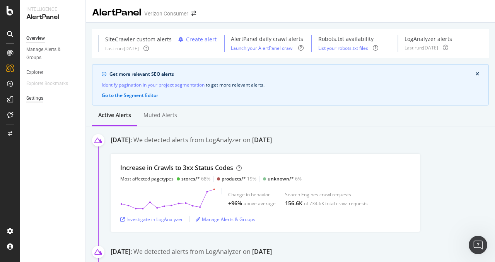
click at [39, 99] on div "Settings" at bounding box center [34, 98] width 17 height 8
select select "02"
select select "45"
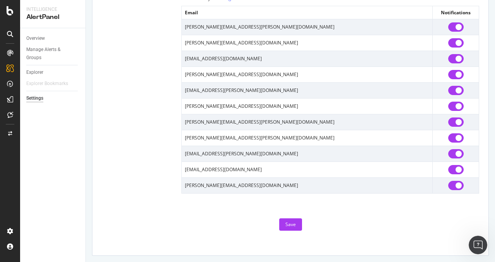
scroll to position [83, 0]
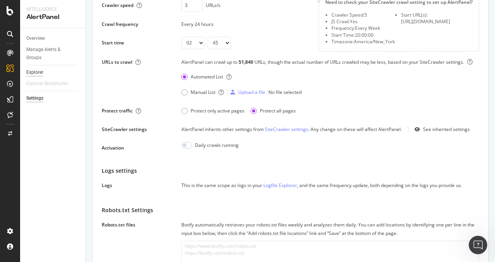
click at [37, 70] on div "Explorer" at bounding box center [34, 73] width 17 height 8
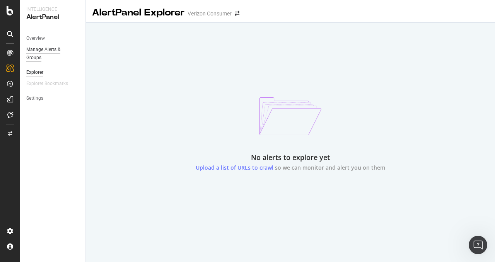
click at [43, 52] on div "Manage Alerts & Groups" at bounding box center [49, 54] width 46 height 16
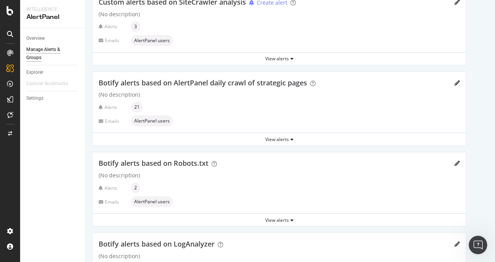
scroll to position [193, 0]
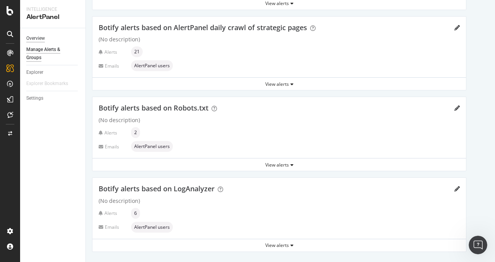
click at [41, 38] on div "Overview" at bounding box center [35, 38] width 19 height 8
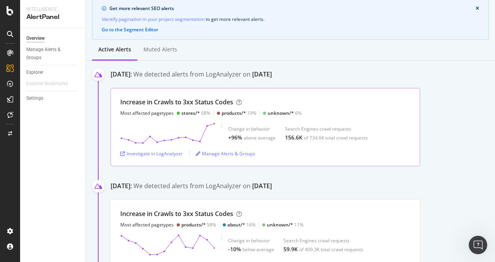
scroll to position [103, 0]
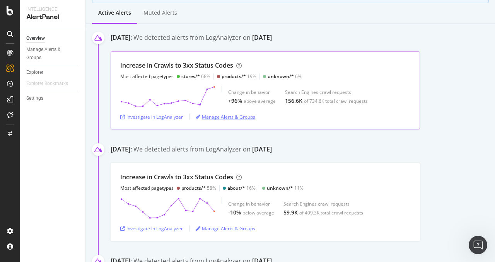
click at [240, 117] on div "Manage Alerts & Groups" at bounding box center [226, 117] width 60 height 7
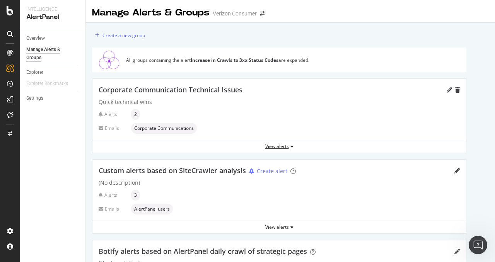
click at [281, 146] on div "View alerts" at bounding box center [280, 146] width 374 height 7
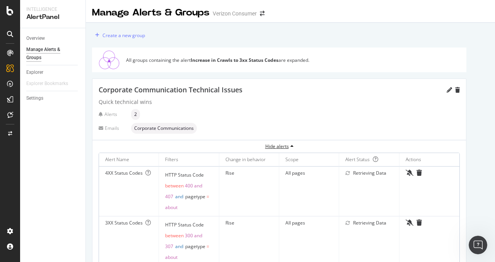
click at [281, 146] on div "Hide alerts" at bounding box center [280, 146] width 374 height 7
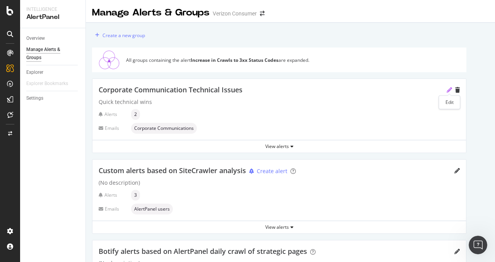
click at [449, 90] on icon "pencil" at bounding box center [449, 89] width 5 height 5
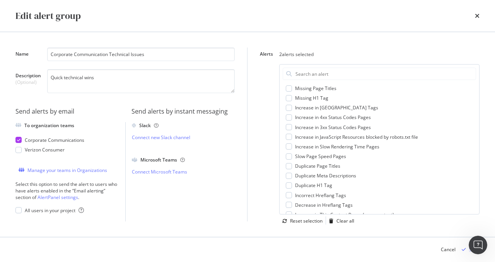
scroll to position [229, 0]
click at [298, 128] on span "Increase in 3xx Status Codes Pages" at bounding box center [333, 128] width 76 height 7
click at [298, 128] on span "Increase in 3xx Status Codes Pages" at bounding box center [335, 128] width 80 height 7
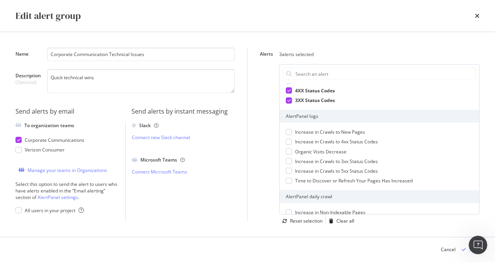
scroll to position [0, 0]
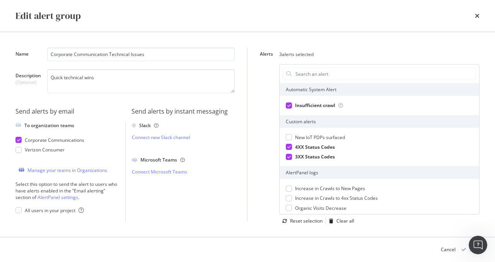
click at [483, 13] on div "Edit alert group" at bounding box center [247, 16] width 495 height 32
click at [478, 15] on div "Edit alert group" at bounding box center [247, 16] width 495 height 32
click at [478, 15] on icon "times" at bounding box center [477, 16] width 5 height 6
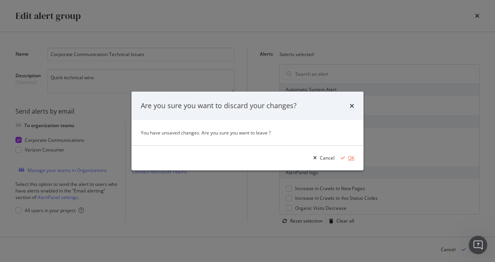
click at [348, 156] on div "OK" at bounding box center [351, 158] width 6 height 7
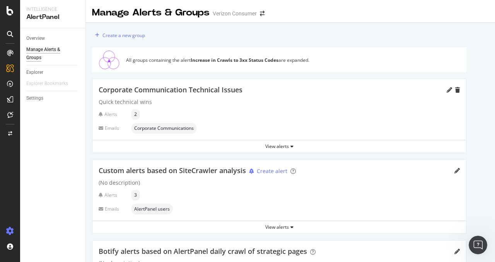
click at [9, 232] on icon at bounding box center [10, 232] width 8 height 8
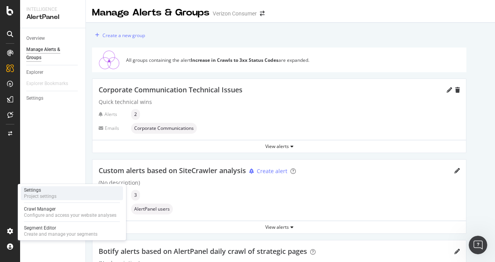
click at [70, 195] on div "Settings Project settings" at bounding box center [72, 194] width 102 height 14
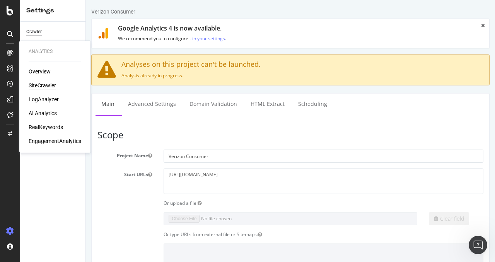
click at [35, 86] on div "SiteCrawler" at bounding box center [42, 86] width 27 height 8
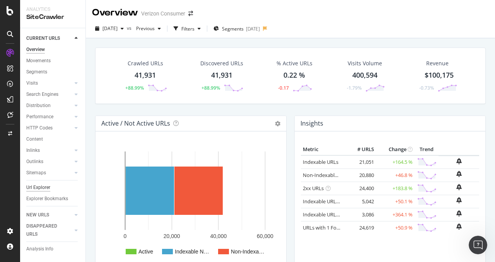
click at [48, 185] on div "Url Explorer" at bounding box center [38, 188] width 24 height 8
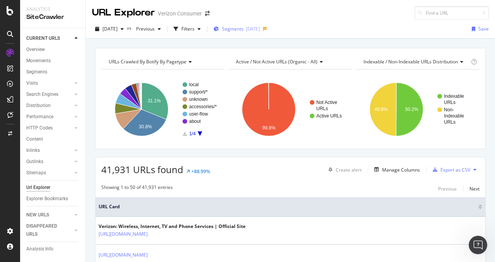
click at [256, 31] on div "Segments [DATE]" at bounding box center [237, 29] width 46 height 7
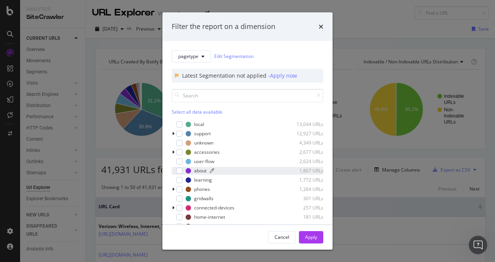
click at [199, 174] on div "about" at bounding box center [200, 171] width 12 height 7
click at [309, 235] on div "Apply" at bounding box center [311, 237] width 12 height 7
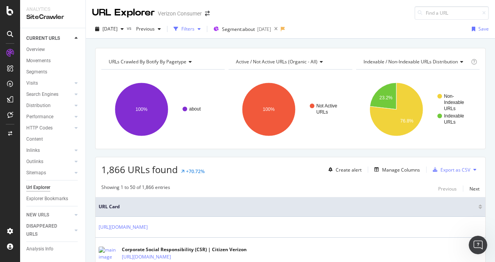
click at [195, 27] on div "Filters" at bounding box center [188, 29] width 13 height 7
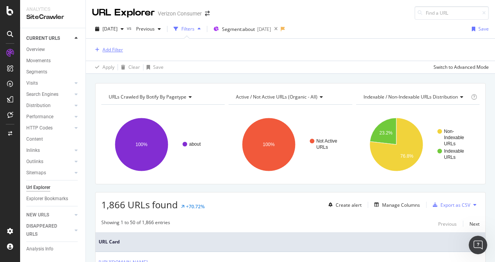
click at [113, 52] on div "Add Filter" at bounding box center [113, 49] width 21 height 7
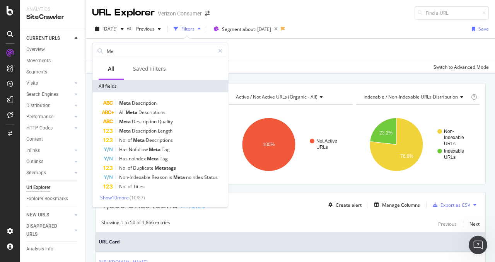
type input "M"
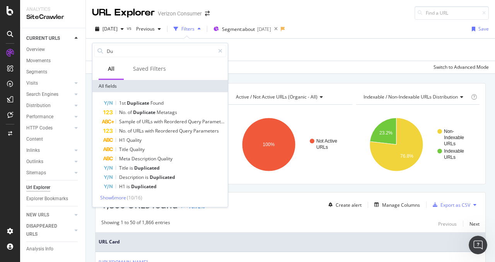
type input "D"
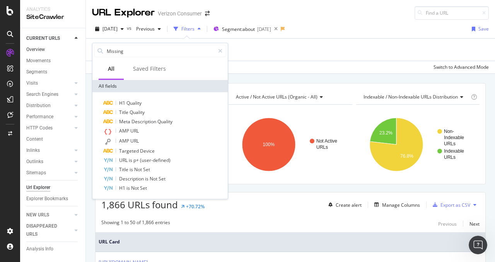
drag, startPoint x: 147, startPoint y: 51, endPoint x: 78, endPoint y: 47, distance: 69.8
click at [78, 47] on body "Analytics SiteCrawler CURRENT URLS Overview Movements Segments Visits Analysis …" at bounding box center [247, 131] width 495 height 262
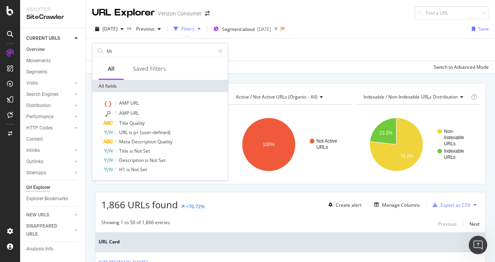
type input "M"
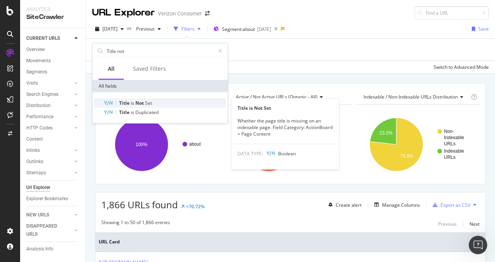
type input "Title not"
click at [146, 102] on span "Set" at bounding box center [148, 103] width 7 height 7
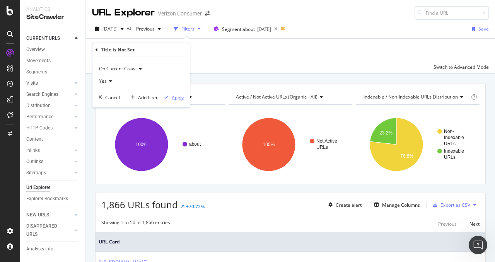
click at [174, 96] on div "Apply" at bounding box center [178, 97] width 12 height 7
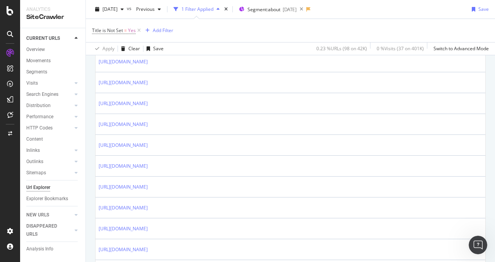
scroll to position [202, 0]
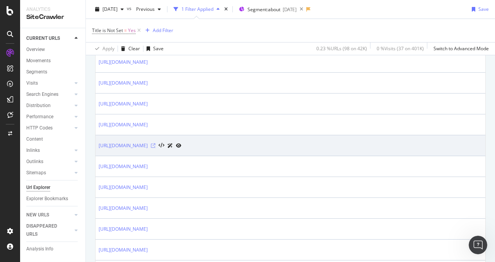
click at [156, 148] on icon at bounding box center [153, 146] width 5 height 5
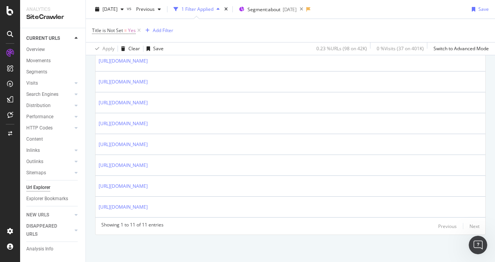
scroll to position [293, 0]
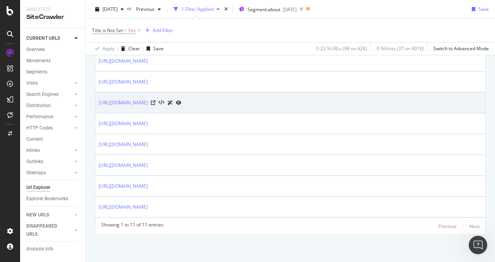
drag, startPoint x: 190, startPoint y: 87, endPoint x: 220, endPoint y: 87, distance: 30.2
click at [220, 93] on td "[URL][DOMAIN_NAME]" at bounding box center [291, 103] width 390 height 21
copy link "sec-filing-xbrl"
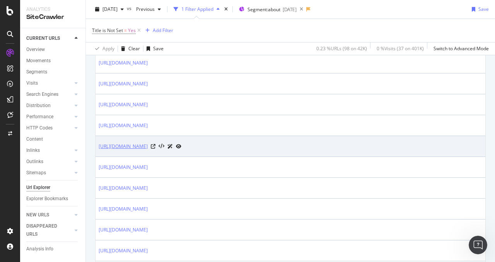
scroll to position [201, 0]
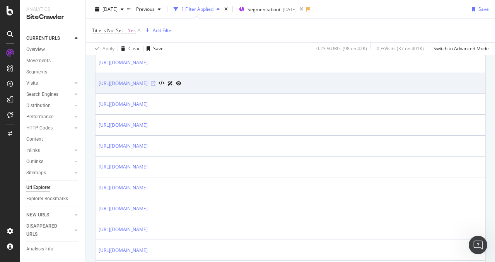
click at [156, 82] on icon at bounding box center [153, 83] width 5 height 5
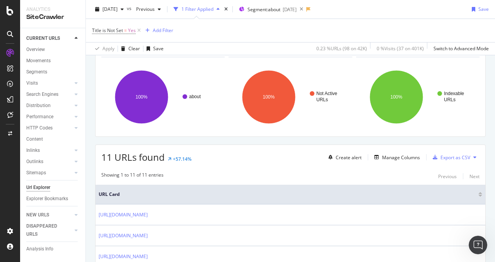
scroll to position [0, 0]
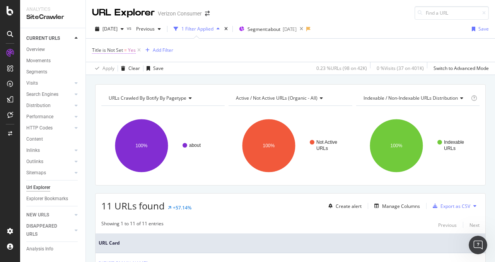
click at [105, 48] on span "Title is Not Set" at bounding box center [107, 50] width 31 height 7
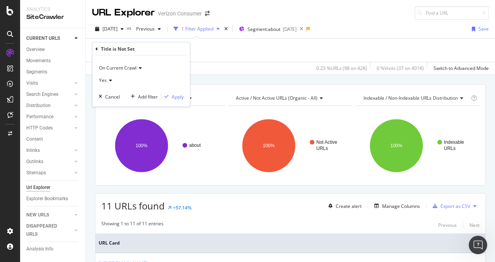
click at [122, 47] on div "Title is Not Set" at bounding box center [118, 49] width 34 height 7
click at [96, 48] on icon at bounding box center [97, 48] width 2 height 5
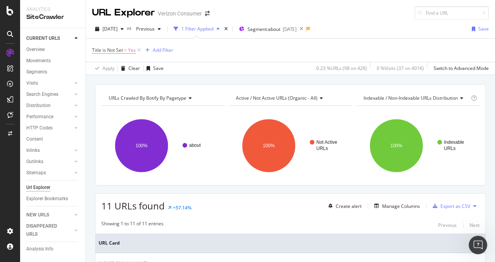
click at [252, 61] on div "Title is Not Set = Yes Add Filter" at bounding box center [290, 50] width 397 height 23
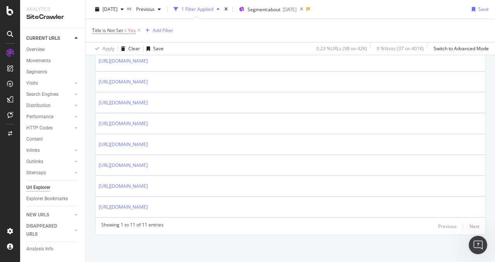
scroll to position [292, 0]
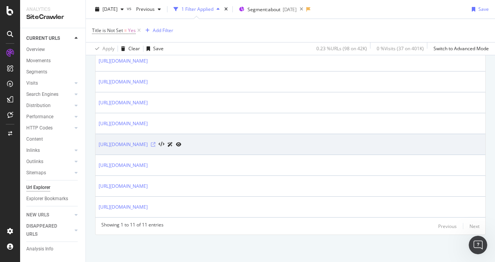
click at [156, 144] on icon at bounding box center [153, 144] width 5 height 5
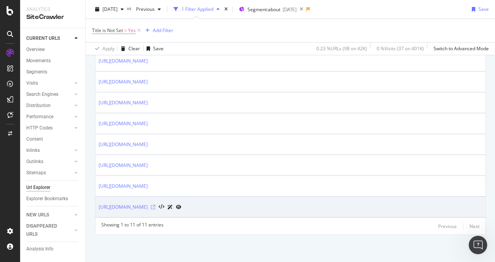
click at [156, 208] on icon at bounding box center [153, 207] width 5 height 5
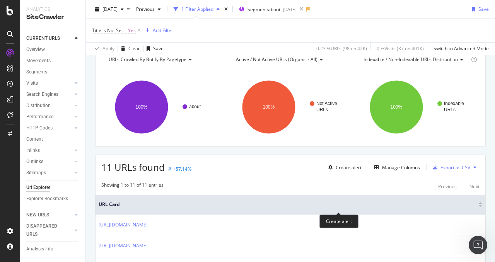
scroll to position [0, 0]
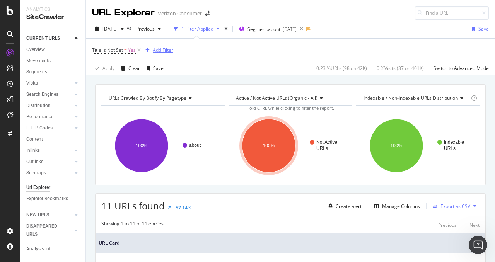
click at [166, 48] on div "Add Filter" at bounding box center [163, 50] width 21 height 7
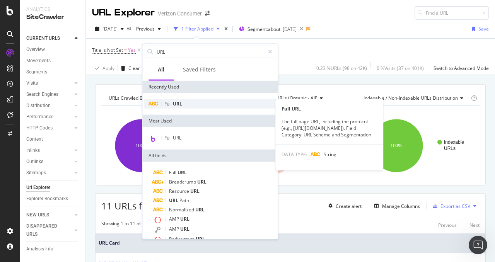
type input "URL"
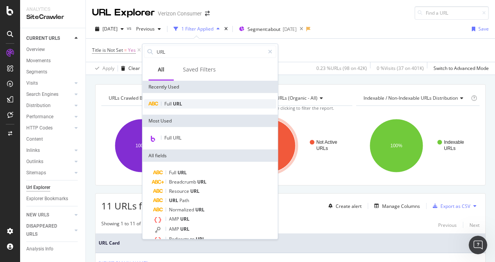
click at [188, 105] on div "Full URL" at bounding box center [210, 103] width 132 height 9
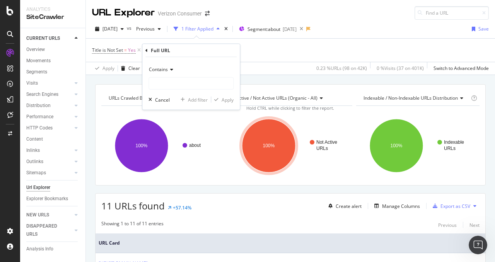
click at [170, 70] on icon at bounding box center [170, 69] width 5 height 5
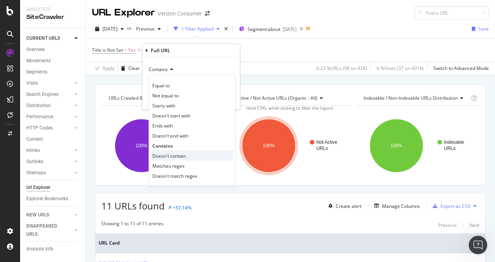
click at [185, 156] on span "Doesn't contain" at bounding box center [170, 156] width 34 height 7
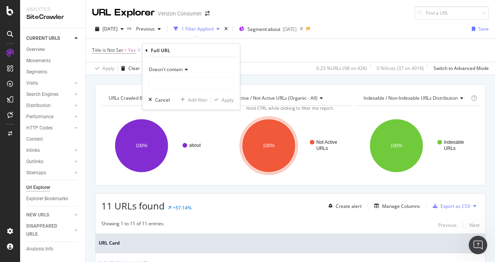
click at [179, 91] on div "Doesn't contain Cancel Add filter Apply" at bounding box center [191, 83] width 98 height 53
click at [177, 88] on input "text" at bounding box center [191, 83] width 84 height 12
paste input "sec-filing-xbrl"
type input "sec-filing-xbrl"
click at [225, 102] on div "Apply" at bounding box center [228, 99] width 12 height 7
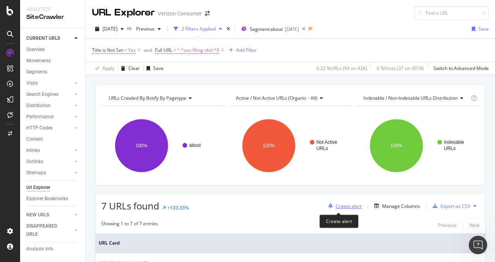
click at [348, 203] on div "Create alert" at bounding box center [349, 206] width 26 height 7
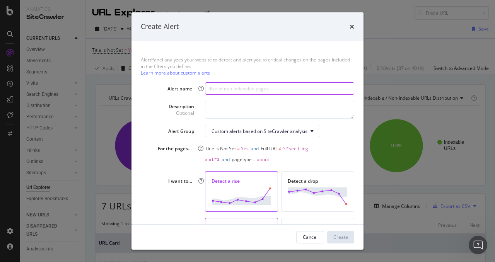
click at [256, 83] on input "modal" at bounding box center [279, 88] width 149 height 12
type input "CorpComm: Missing Page Title"
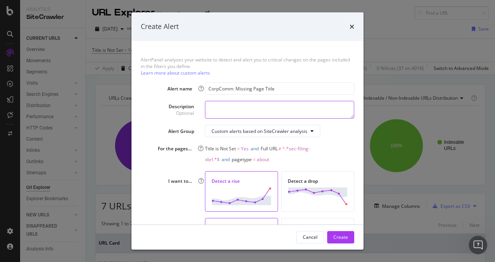
click at [238, 103] on textarea "modal" at bounding box center [279, 110] width 149 height 18
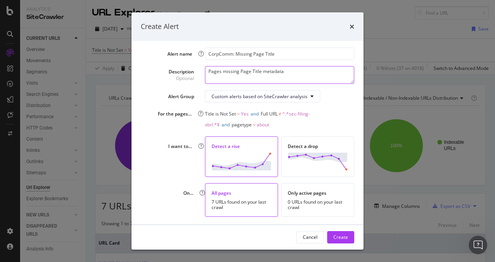
type textarea "Pages missing Page Title metadata"
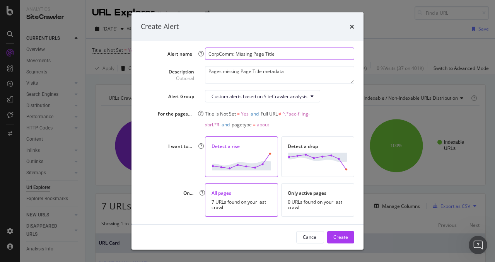
click at [298, 51] on input "CorpComm: Missing Page Title" at bounding box center [279, 54] width 149 height 12
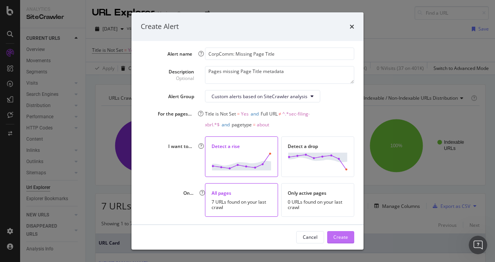
click at [346, 239] on div "Create" at bounding box center [341, 237] width 15 height 7
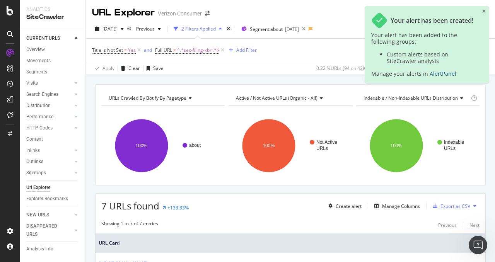
click at [439, 74] on link "AlertPanel" at bounding box center [443, 73] width 27 height 7
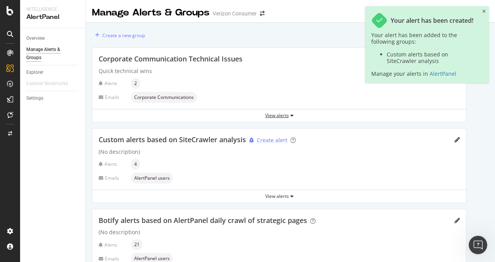
click at [268, 113] on div "View alerts" at bounding box center [280, 115] width 374 height 7
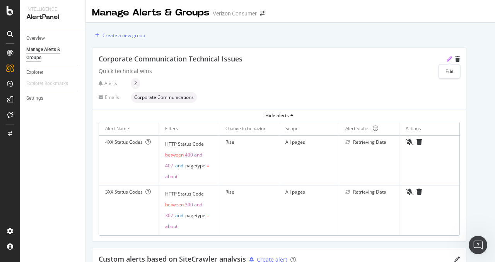
click at [449, 59] on icon "pencil" at bounding box center [449, 59] width 5 height 5
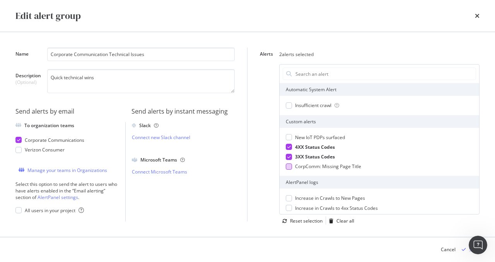
click at [290, 168] on div "modal" at bounding box center [289, 167] width 6 height 6
click at [467, 253] on div "Save" at bounding box center [469, 250] width 21 height 12
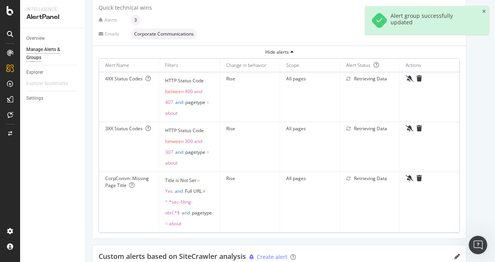
scroll to position [66, 0]
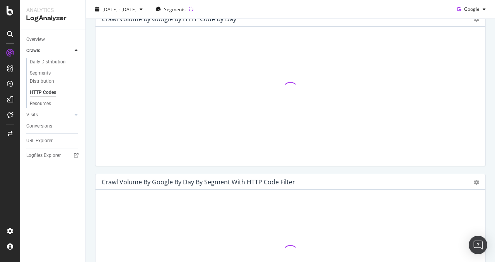
scroll to position [259, 0]
